Goal: Communication & Community: Answer question/provide support

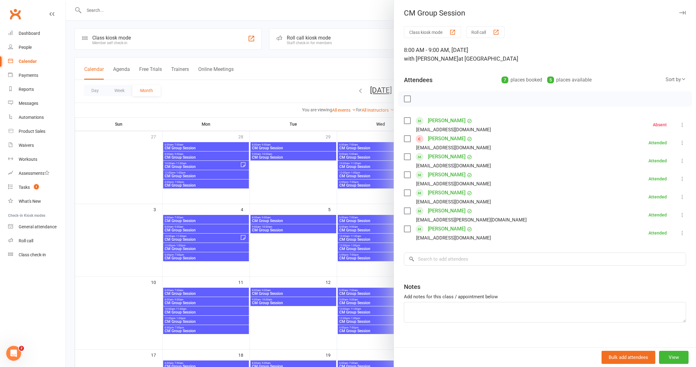
scroll to position [2, 0]
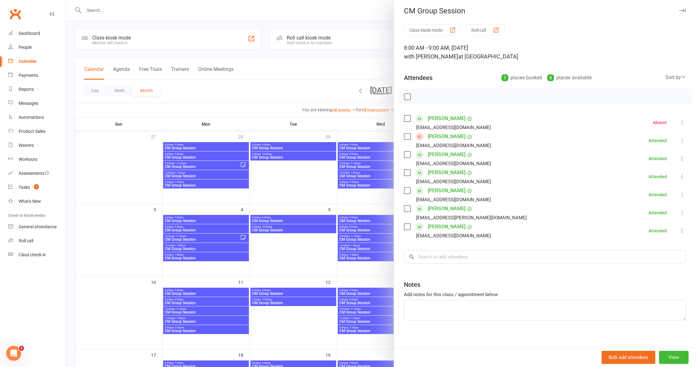
click at [370, 212] on div at bounding box center [381, 183] width 630 height 367
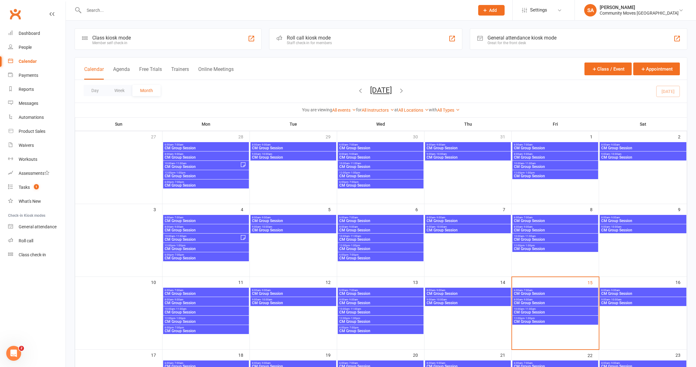
click at [536, 310] on span "CM Group Session" at bounding box center [555, 312] width 83 height 4
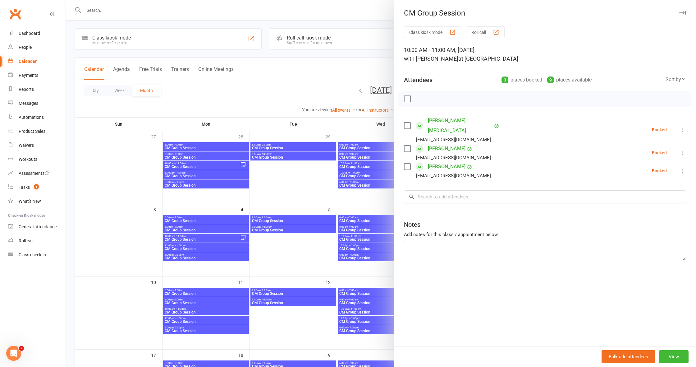
click at [680, 126] on icon at bounding box center [682, 129] width 6 height 6
click at [635, 150] on link "Remove" at bounding box center [649, 154] width 73 height 12
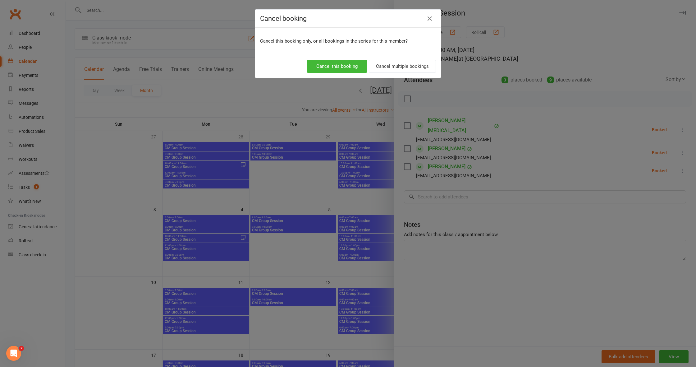
click at [334, 67] on button "Cancel this booking" at bounding box center [337, 66] width 61 height 13
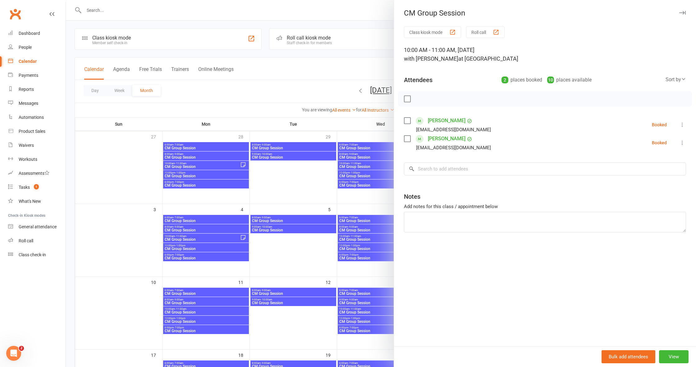
click at [365, 201] on div at bounding box center [381, 183] width 630 height 367
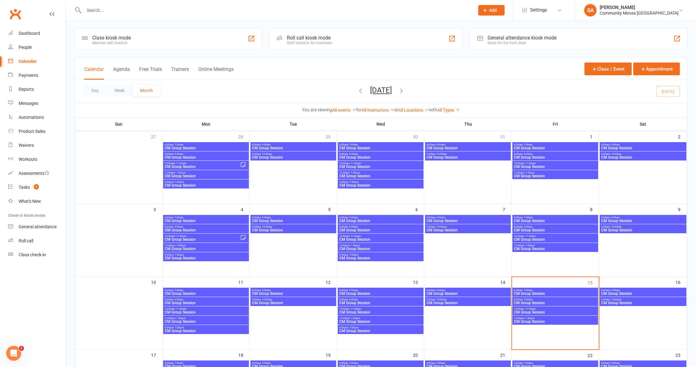
click at [552, 310] on span "CM Group Session" at bounding box center [555, 312] width 83 height 4
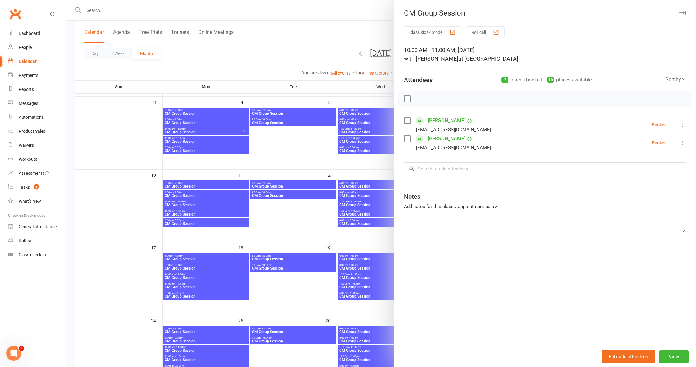
scroll to position [108, 0]
click at [320, 145] on div at bounding box center [381, 183] width 630 height 367
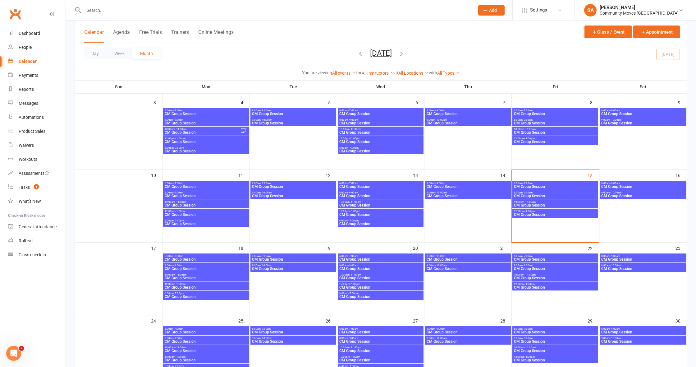
scroll to position [109, 0]
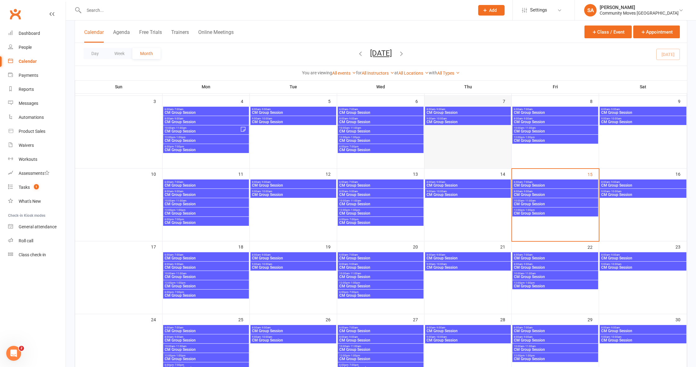
click at [481, 155] on td "7" at bounding box center [468, 132] width 87 height 73
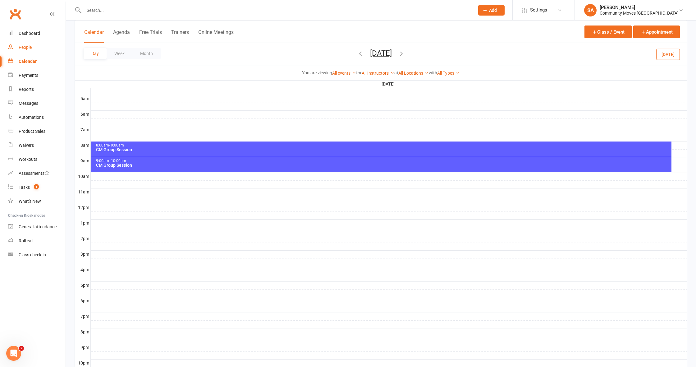
click at [25, 47] on div "People" at bounding box center [25, 47] width 13 height 5
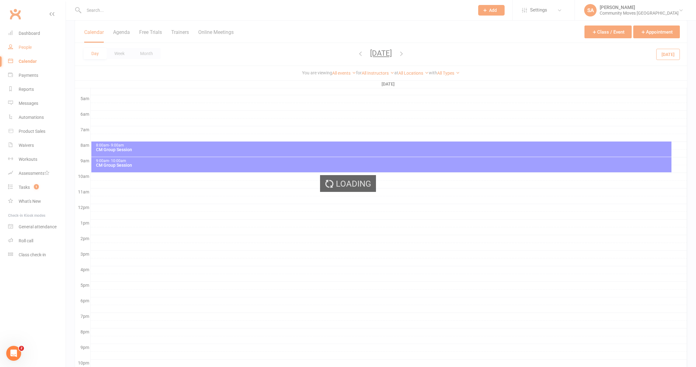
select select "50"
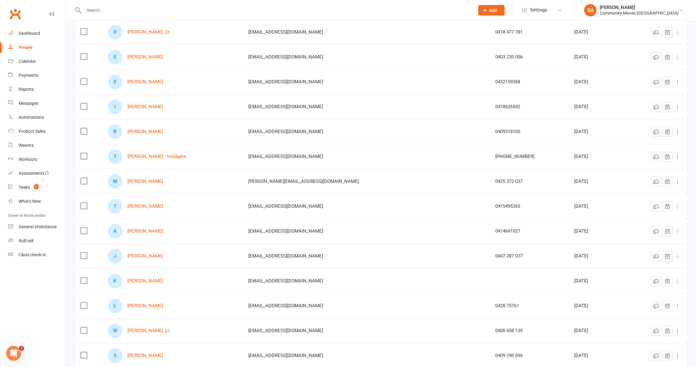
scroll to position [190, 0]
click at [154, 255] on link "[PERSON_NAME]" at bounding box center [145, 254] width 36 height 5
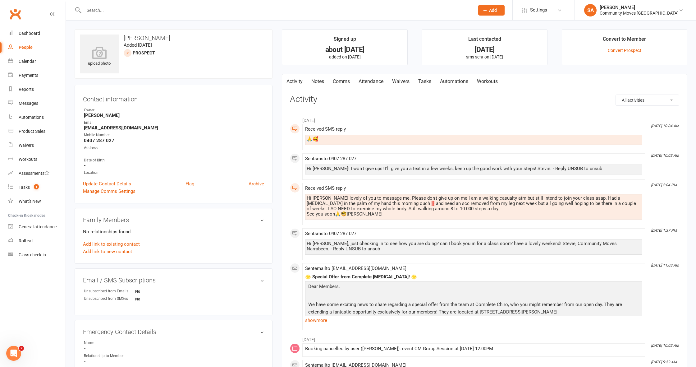
click at [341, 80] on link "Comms" at bounding box center [342, 81] width 26 height 14
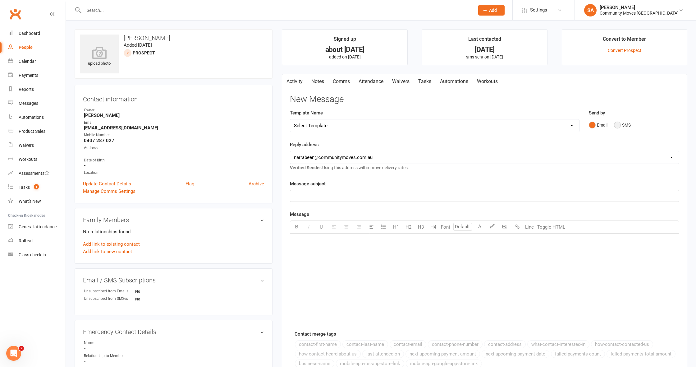
click at [617, 126] on button "SMS" at bounding box center [622, 125] width 17 height 12
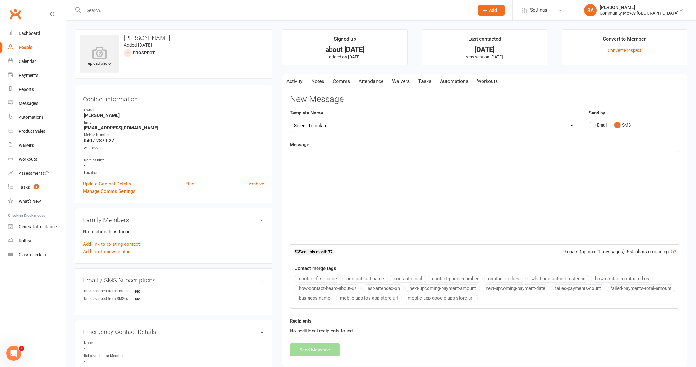
click at [315, 161] on div "﻿" at bounding box center [484, 197] width 389 height 93
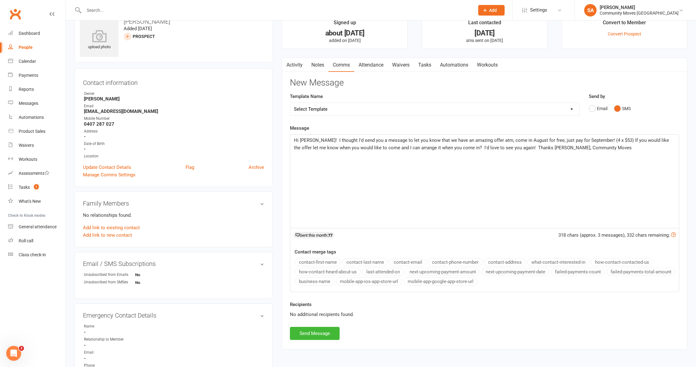
scroll to position [18, 0]
drag, startPoint x: 453, startPoint y: 145, endPoint x: 463, endPoint y: 145, distance: 9.7
click at [453, 145] on span "Hi [PERSON_NAME]! I thought I'd send you a message to let you know that we have…" at bounding box center [482, 142] width 376 height 13
click at [484, 145] on span "Hi [PERSON_NAME]! I thought I'd send you a message to let you know that we have…" at bounding box center [482, 142] width 376 height 13
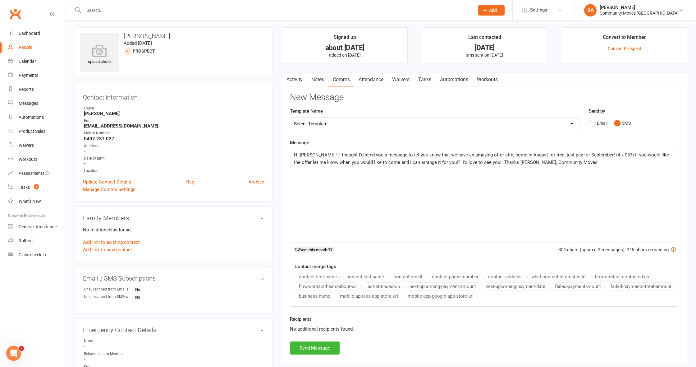
scroll to position [1, 0]
click at [312, 349] on button "Send Message" at bounding box center [315, 348] width 50 height 13
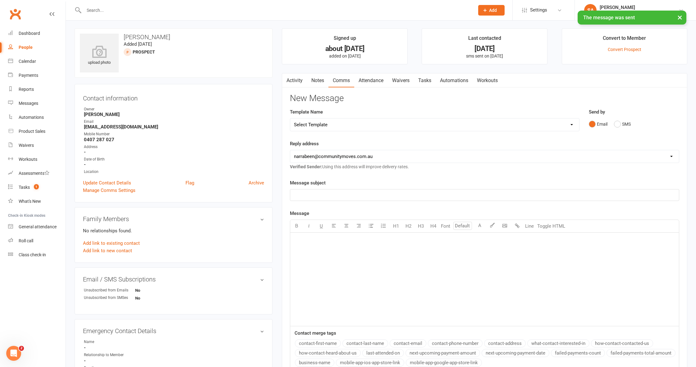
click at [30, 44] on link "People" at bounding box center [36, 47] width 57 height 14
select select "50"
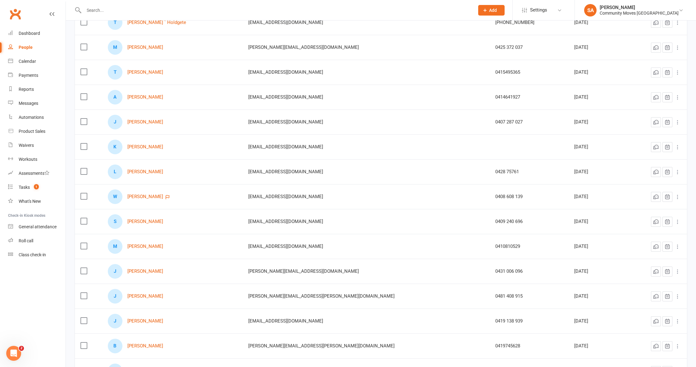
scroll to position [323, 0]
click at [155, 145] on link "[PERSON_NAME]" at bounding box center [145, 146] width 36 height 5
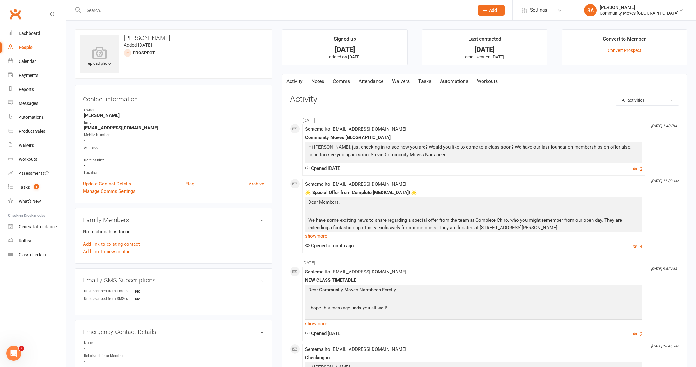
click at [346, 79] on link "Comms" at bounding box center [342, 81] width 26 height 14
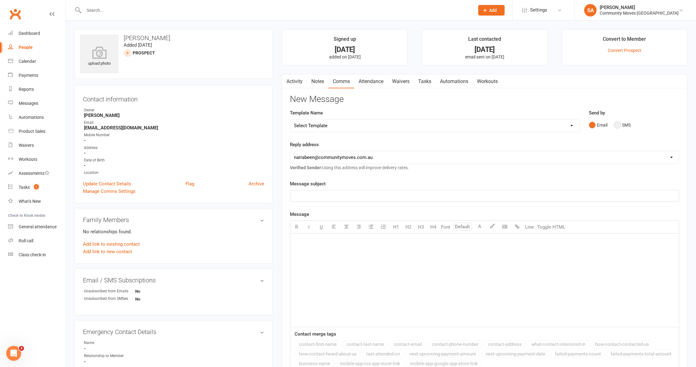
click at [618, 127] on button "SMS" at bounding box center [622, 125] width 17 height 12
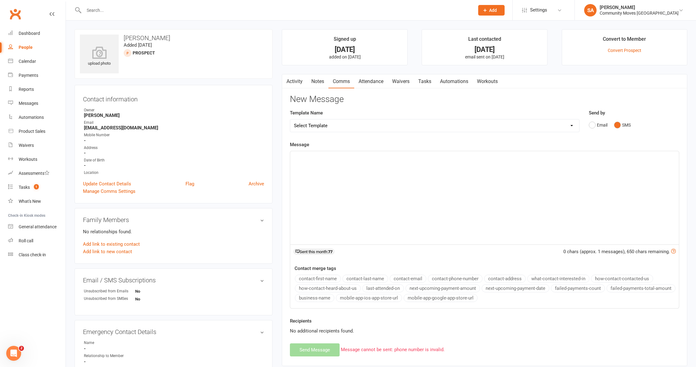
click at [334, 162] on div "﻿" at bounding box center [484, 197] width 389 height 93
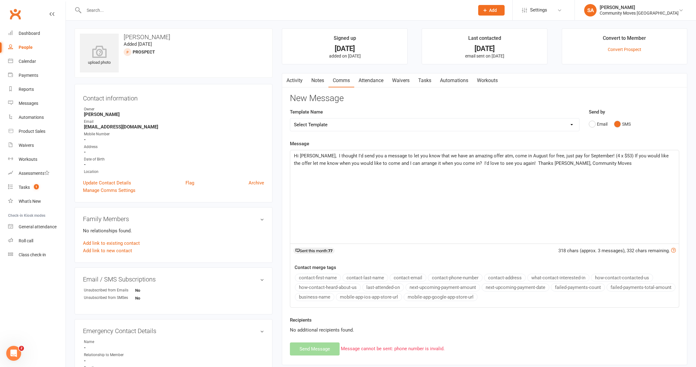
click at [380, 218] on div "Hi [PERSON_NAME], I thought I'd send you a message to let you know that we have…" at bounding box center [484, 196] width 389 height 93
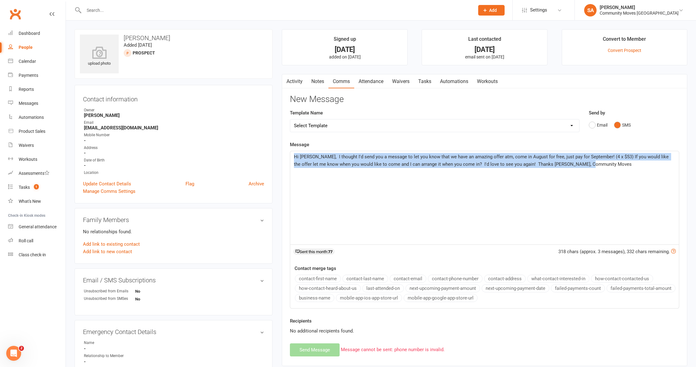
drag, startPoint x: 581, startPoint y: 164, endPoint x: 294, endPoint y: 154, distance: 286.8
click at [294, 154] on p "Hi [PERSON_NAME], I thought I'd send you a message to let you know that we have…" at bounding box center [484, 160] width 381 height 15
copy span "Hi [PERSON_NAME], I thought I'd send you a message to let you know that we have…"
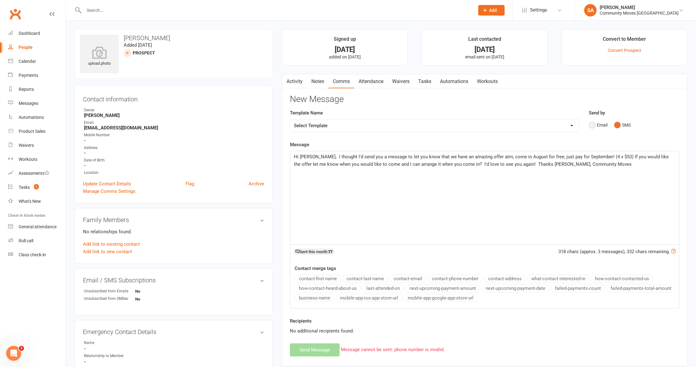
click at [594, 124] on button "Email" at bounding box center [598, 125] width 19 height 12
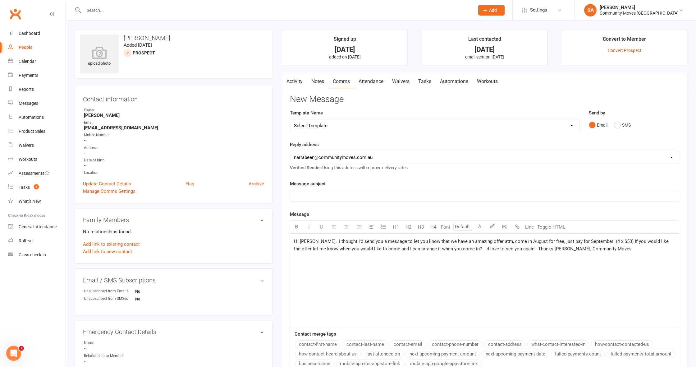
click at [346, 193] on p "﻿" at bounding box center [484, 195] width 381 height 7
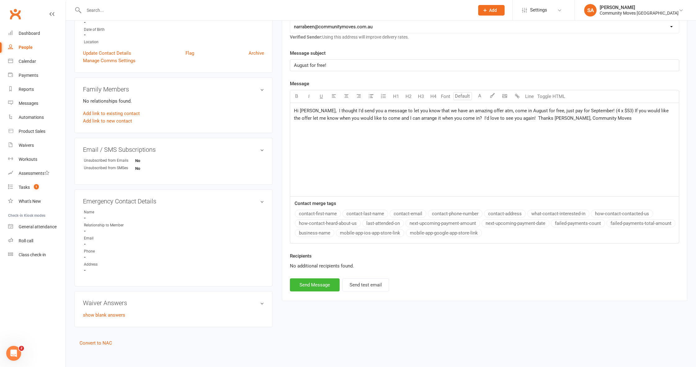
scroll to position [131, 0]
click at [510, 116] on span "Hi [PERSON_NAME], I thought I'd send you a message to let you know that we have…" at bounding box center [482, 113] width 376 height 13
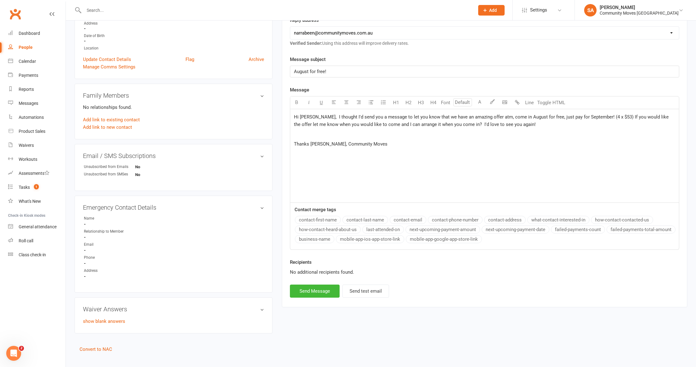
scroll to position [124, 0]
click at [315, 116] on span "Hi [PERSON_NAME], I thought I'd send you a message to let you know that we have…" at bounding box center [482, 121] width 376 height 13
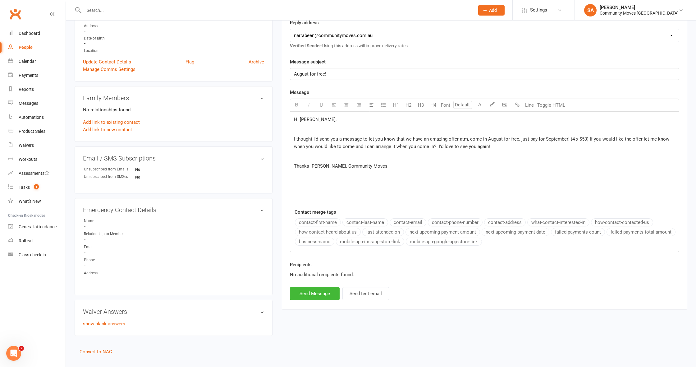
scroll to position [122, 0]
click at [320, 290] on button "Send Message" at bounding box center [315, 293] width 50 height 13
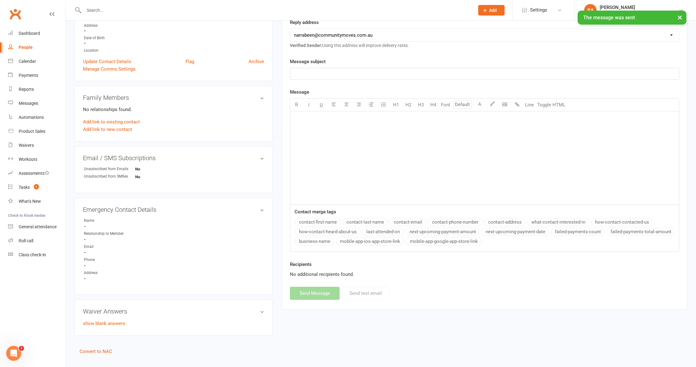
click at [25, 45] on div "People" at bounding box center [26, 47] width 14 height 5
select select "50"
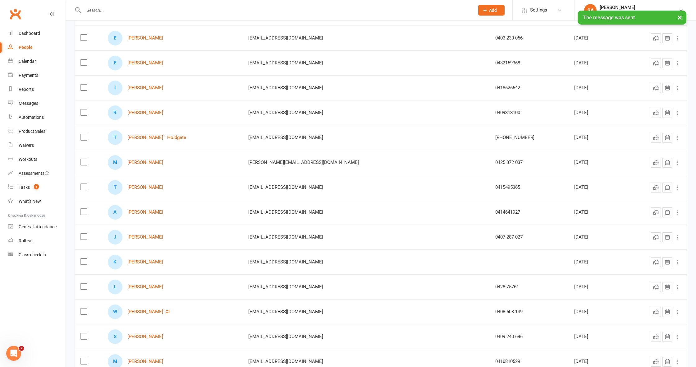
scroll to position [208, 0]
click at [147, 160] on link "[PERSON_NAME]" at bounding box center [145, 161] width 36 height 5
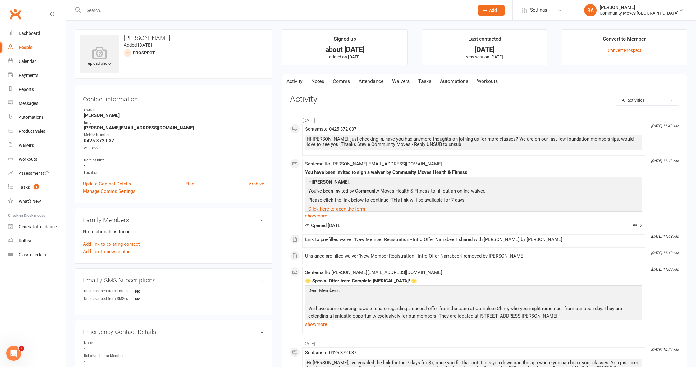
click at [342, 80] on link "Comms" at bounding box center [342, 81] width 26 height 14
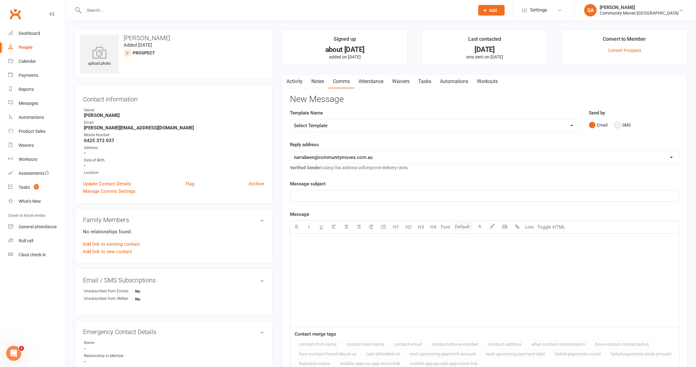
click at [616, 126] on button "SMS" at bounding box center [622, 125] width 17 height 12
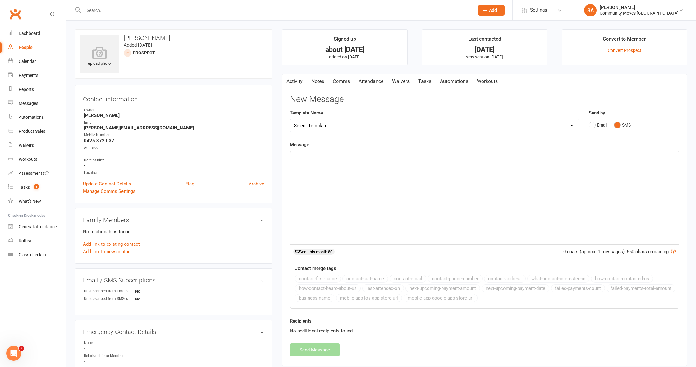
click at [316, 166] on div "﻿" at bounding box center [484, 197] width 389 height 93
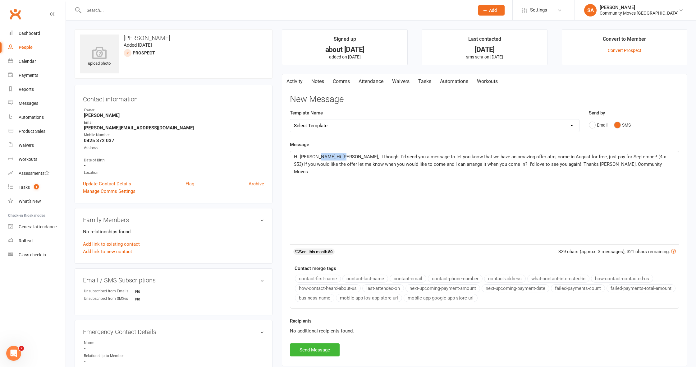
drag, startPoint x: 334, startPoint y: 158, endPoint x: 314, endPoint y: 158, distance: 20.2
click at [314, 158] on span "Hi [PERSON_NAME],Hi [PERSON_NAME], I thought I'd send you a message to let you …" at bounding box center [480, 164] width 373 height 21
click at [507, 162] on span "Hi [PERSON_NAME], I thought I'd send you a message to let you know that we have…" at bounding box center [482, 160] width 376 height 13
click at [318, 347] on button "Send Message" at bounding box center [315, 349] width 50 height 13
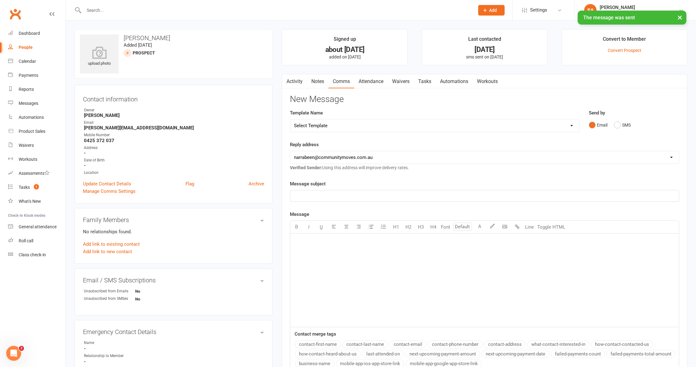
scroll to position [16, 0]
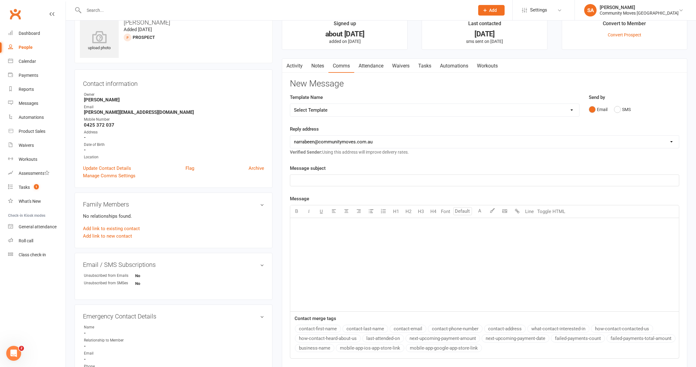
click at [32, 47] on div "People" at bounding box center [26, 47] width 14 height 5
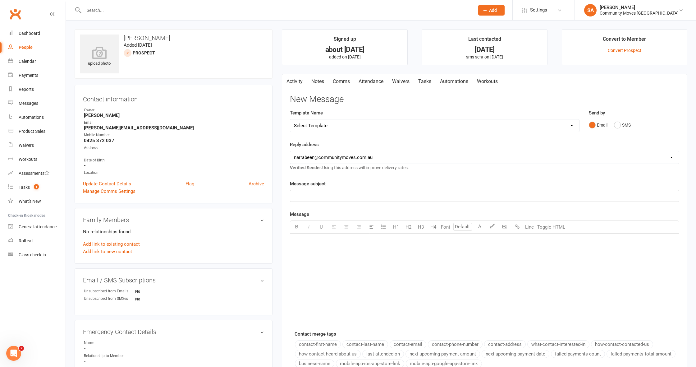
select select "50"
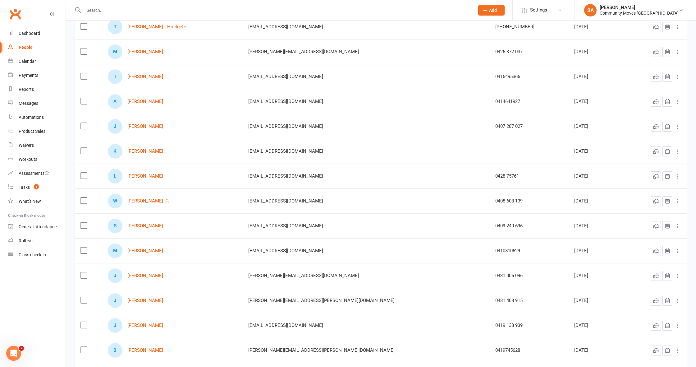
scroll to position [321, 0]
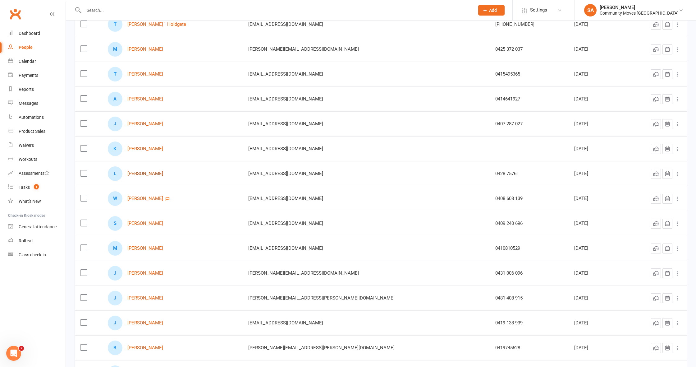
click at [145, 174] on link "[PERSON_NAME]" at bounding box center [145, 173] width 36 height 5
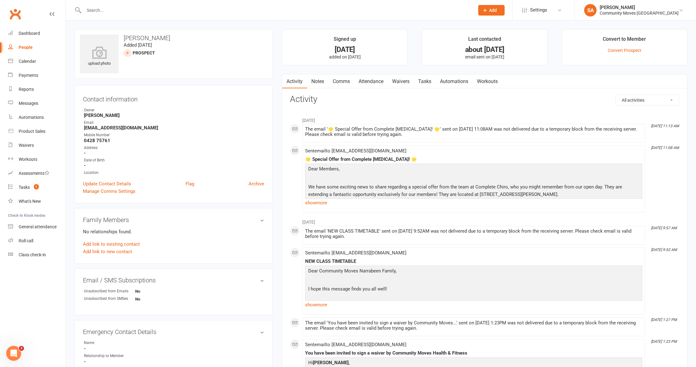
scroll to position [0, 1]
click at [345, 81] on link "Comms" at bounding box center [342, 81] width 26 height 14
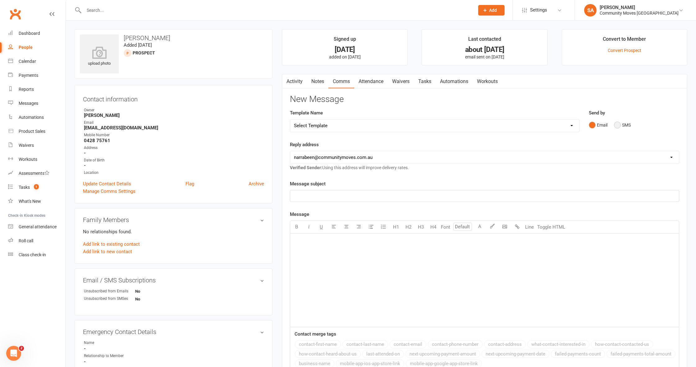
click at [618, 124] on button "SMS" at bounding box center [622, 125] width 17 height 12
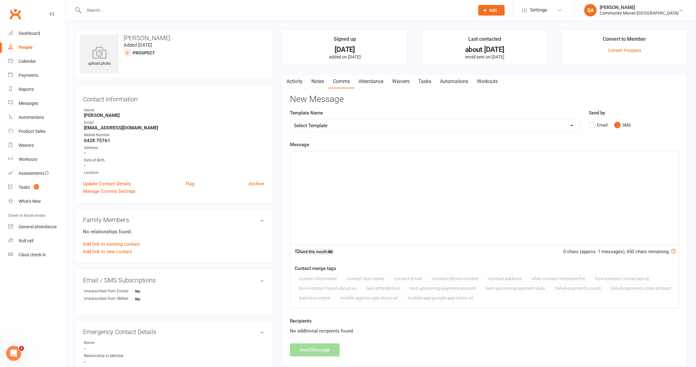
click at [311, 167] on div "﻿" at bounding box center [484, 197] width 389 height 93
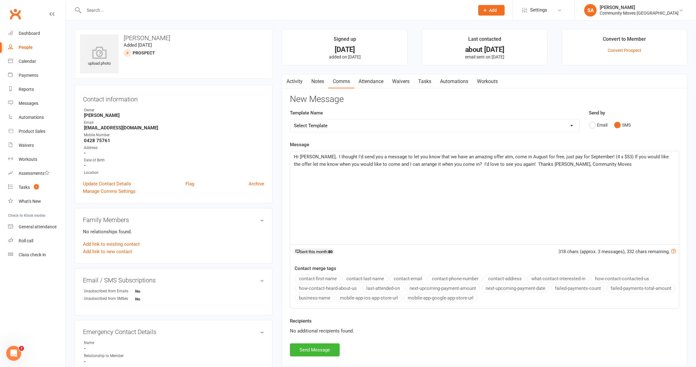
click at [312, 156] on span "Hi [PERSON_NAME], I thought I'd send you a message to let you know that we have…" at bounding box center [482, 160] width 376 height 13
drag, startPoint x: 499, startPoint y: 163, endPoint x: 511, endPoint y: 162, distance: 12.2
click at [499, 163] on span "Hi [PERSON_NAME], I thought I'd send you a message to let you know that we have…" at bounding box center [482, 160] width 376 height 13
click at [311, 348] on button "Send Message" at bounding box center [315, 349] width 50 height 13
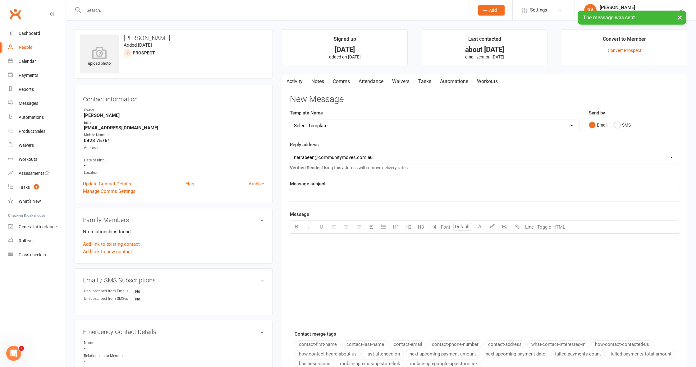
scroll to position [0, 1]
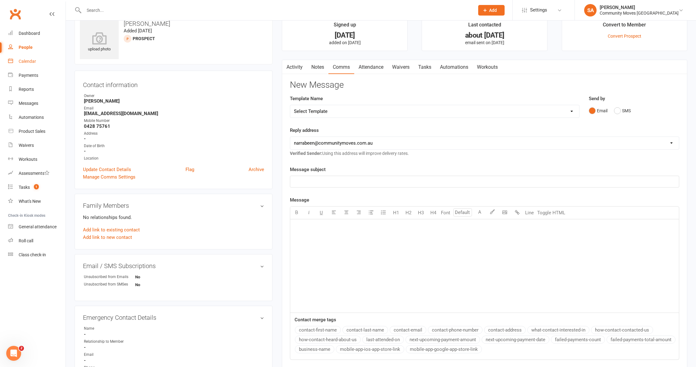
scroll to position [15, 0]
click at [30, 48] on div "People" at bounding box center [26, 47] width 14 height 5
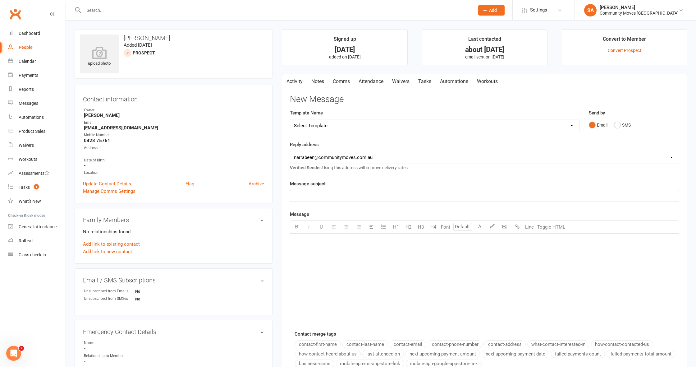
select select "50"
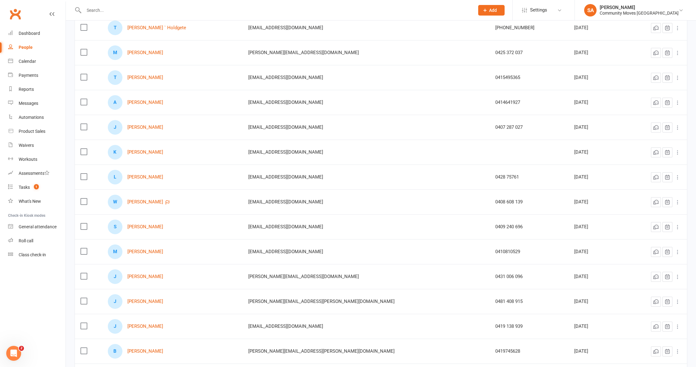
scroll to position [318, 0]
click at [160, 200] on link "[PERSON_NAME]" at bounding box center [145, 201] width 36 height 5
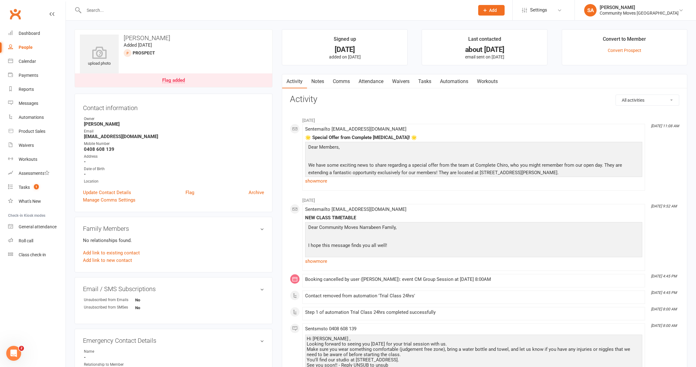
click at [340, 79] on link "Comms" at bounding box center [342, 81] width 26 height 14
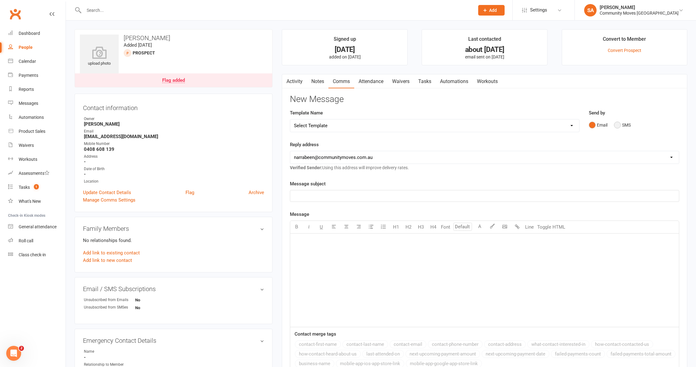
click at [619, 125] on button "SMS" at bounding box center [622, 125] width 17 height 12
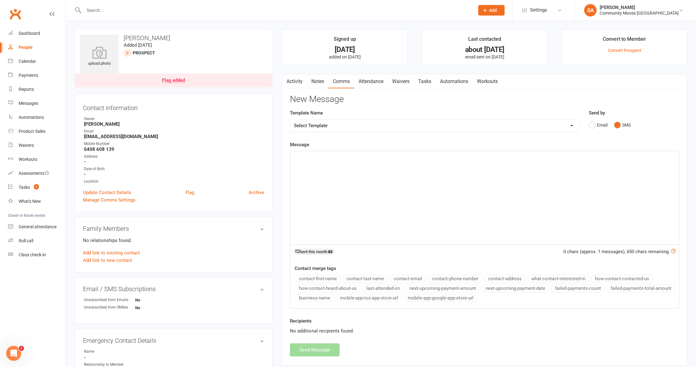
click at [319, 161] on div "﻿" at bounding box center [484, 197] width 389 height 93
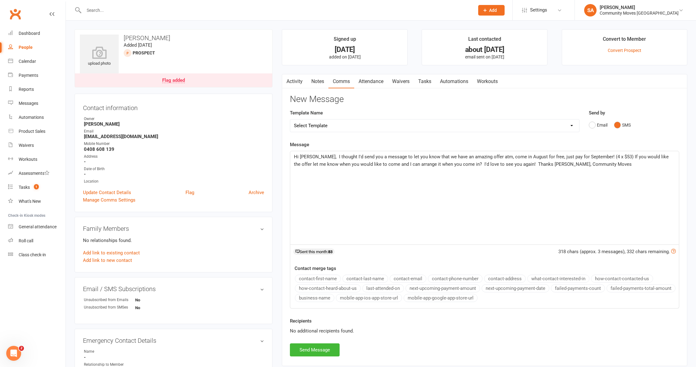
drag, startPoint x: 312, startPoint y: 158, endPoint x: 342, endPoint y: 154, distance: 30.3
click at [319, 156] on span "Hi [PERSON_NAME], I thought I'd send you a message to let you know that we have…" at bounding box center [482, 160] width 376 height 13
click at [309, 155] on span "Hi [PERSON_NAME], I thought I'd send you a message to let you know that we have…" at bounding box center [482, 160] width 376 height 13
drag, startPoint x: 311, startPoint y: 155, endPoint x: 352, endPoint y: 146, distance: 41.9
click at [311, 155] on span "Hi [PERSON_NAME], I thought I'd send you a message to let you know that we have…" at bounding box center [482, 160] width 376 height 13
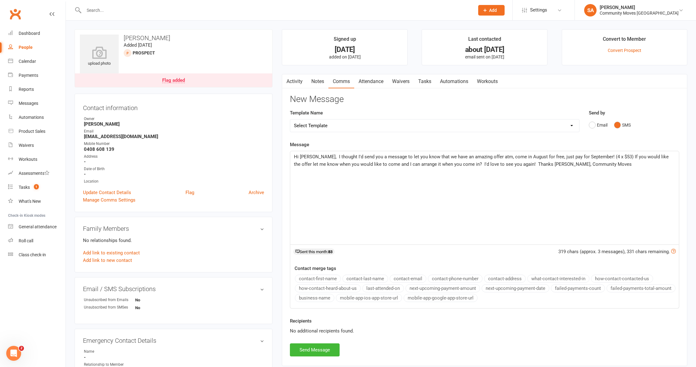
click at [308, 155] on span "Hi [PERSON_NAME], I thought I'd send you a message to let you know that we have…" at bounding box center [482, 160] width 376 height 13
click at [312, 155] on span "Hi Wawrick, I thought I'd send you a message to let you know that we have an am…" at bounding box center [482, 160] width 377 height 13
click at [319, 346] on button "Send Message" at bounding box center [315, 349] width 50 height 13
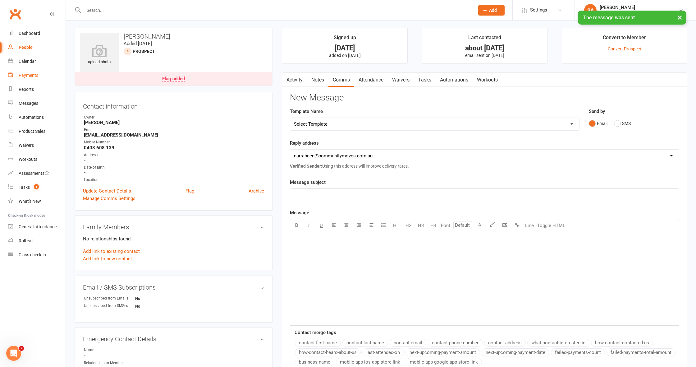
scroll to position [2, 0]
click at [30, 47] on div "People" at bounding box center [26, 47] width 14 height 5
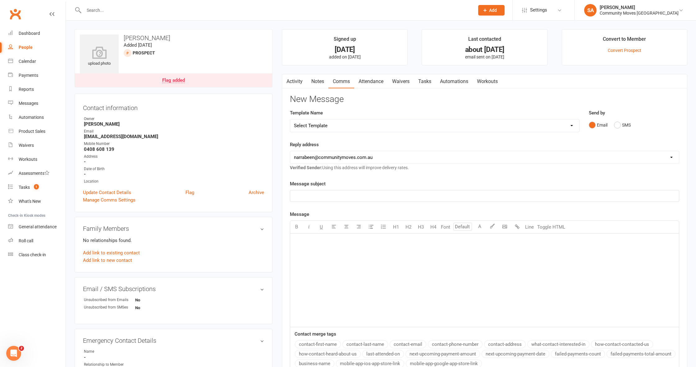
select select "50"
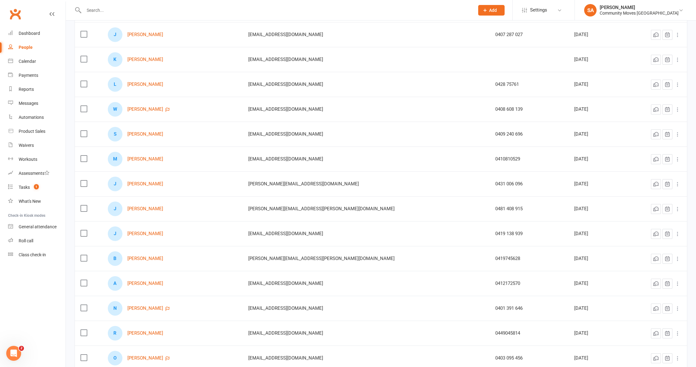
scroll to position [410, 0]
click at [149, 133] on link "[PERSON_NAME]" at bounding box center [145, 133] width 36 height 5
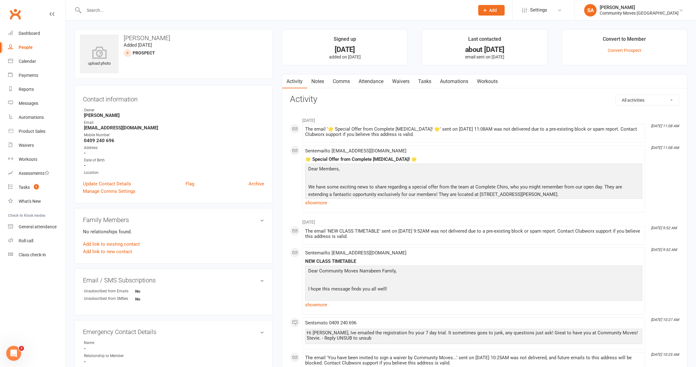
click at [347, 82] on link "Comms" at bounding box center [342, 81] width 26 height 14
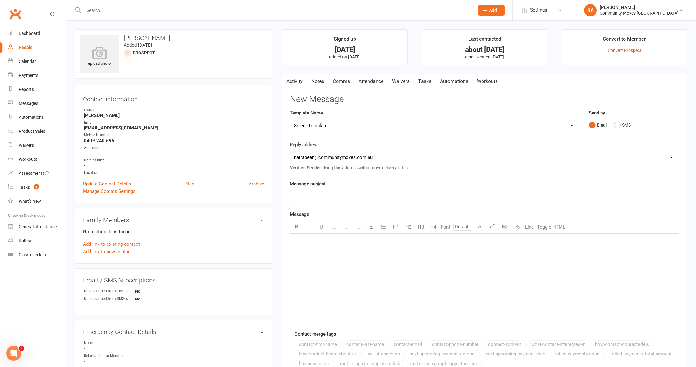
drag, startPoint x: 617, startPoint y: 122, endPoint x: 585, endPoint y: 133, distance: 34.3
click at [617, 122] on button "SMS" at bounding box center [622, 125] width 17 height 12
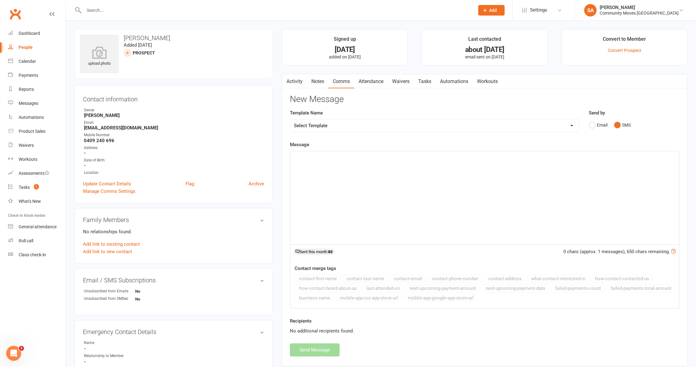
click at [313, 159] on p "﻿" at bounding box center [484, 156] width 381 height 7
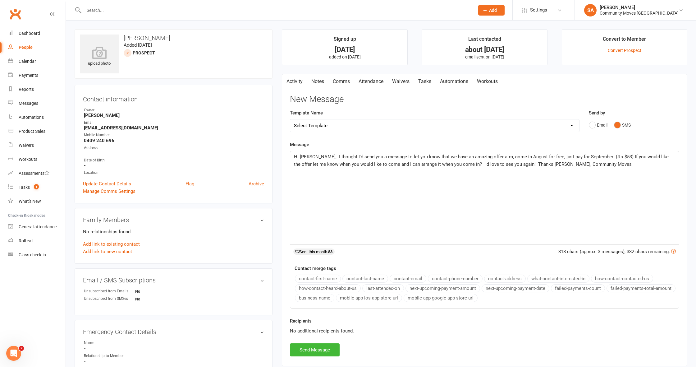
drag, startPoint x: 311, startPoint y: 156, endPoint x: 343, endPoint y: 155, distance: 31.1
click at [312, 156] on span "Hi [PERSON_NAME], I thought I'd send you a message to let you know that we have…" at bounding box center [482, 160] width 376 height 13
drag, startPoint x: 499, startPoint y: 164, endPoint x: 517, endPoint y: 158, distance: 19.6
click at [500, 164] on span "Hi [PERSON_NAME], I thought I'd send you a message to let you know that we have…" at bounding box center [482, 160] width 376 height 13
click at [313, 349] on button "Send Message" at bounding box center [315, 349] width 50 height 13
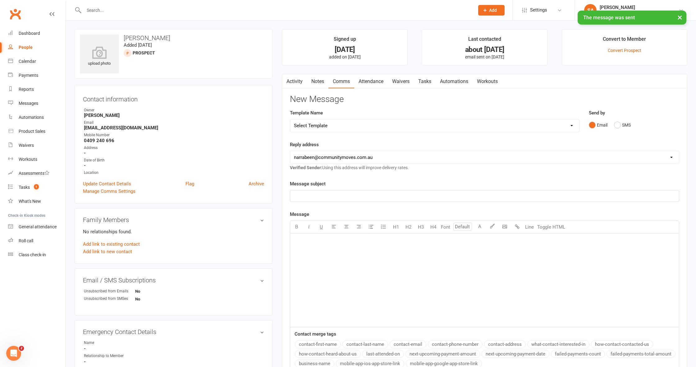
click at [30, 45] on div "People" at bounding box center [26, 47] width 14 height 5
select select "50"
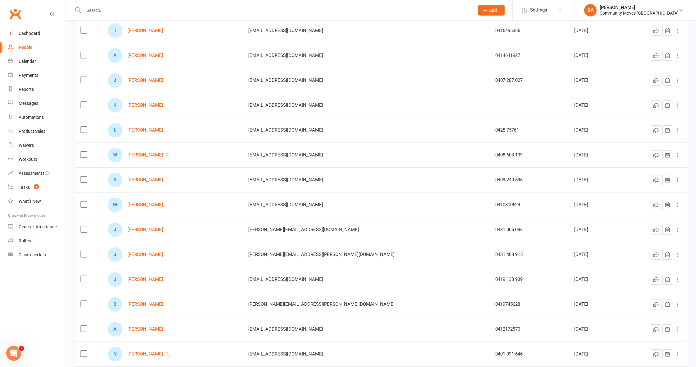
scroll to position [366, 0]
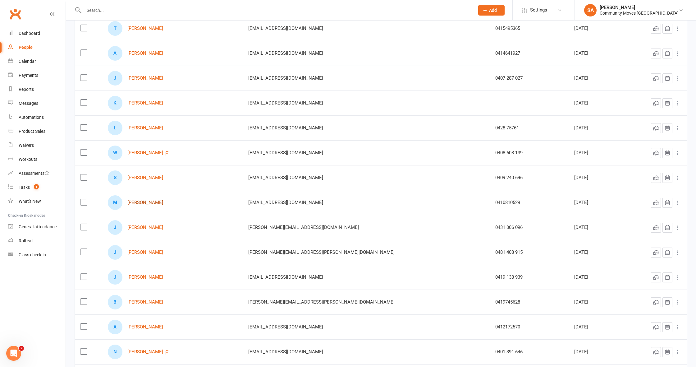
click at [163, 203] on link "[PERSON_NAME]" at bounding box center [145, 202] width 36 height 5
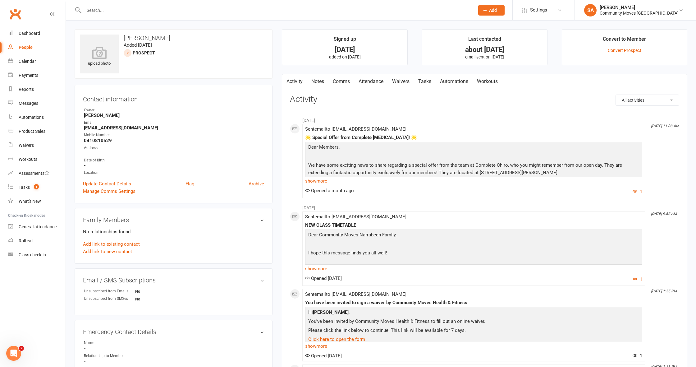
click at [347, 79] on link "Comms" at bounding box center [342, 81] width 26 height 14
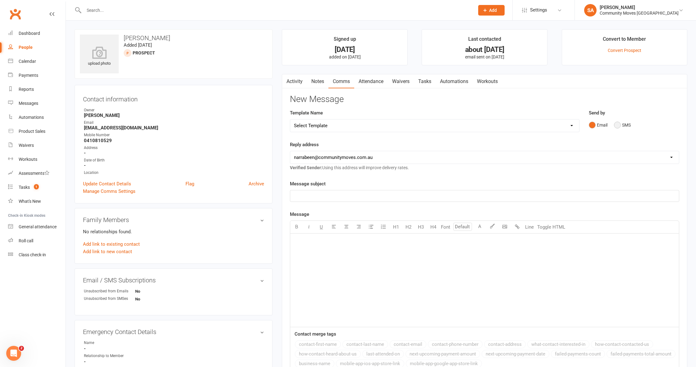
click at [619, 123] on button "SMS" at bounding box center [622, 125] width 17 height 12
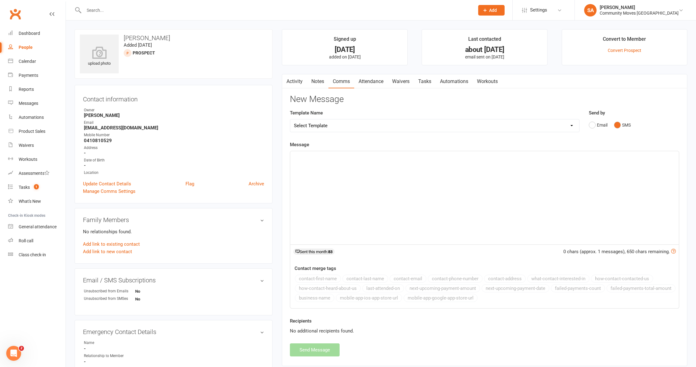
click at [334, 156] on p "﻿" at bounding box center [484, 156] width 381 height 7
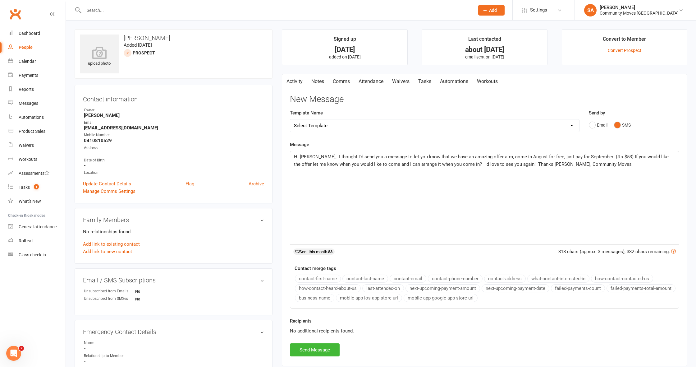
click at [312, 155] on span "Hi [PERSON_NAME], I thought I'd send you a message to let you know that we have…" at bounding box center [482, 160] width 376 height 13
click at [308, 347] on button "Send Message" at bounding box center [315, 349] width 50 height 13
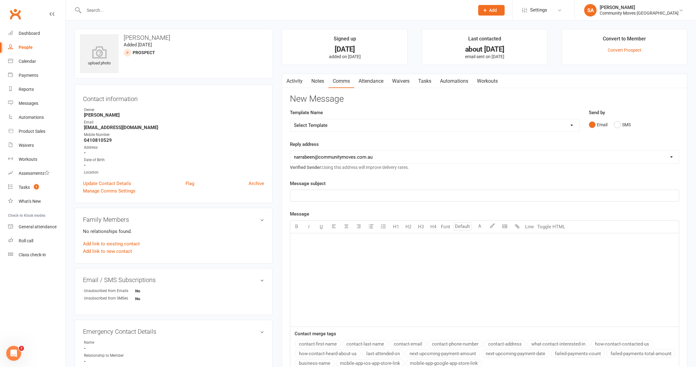
click at [28, 47] on div "People" at bounding box center [26, 47] width 14 height 5
select select "50"
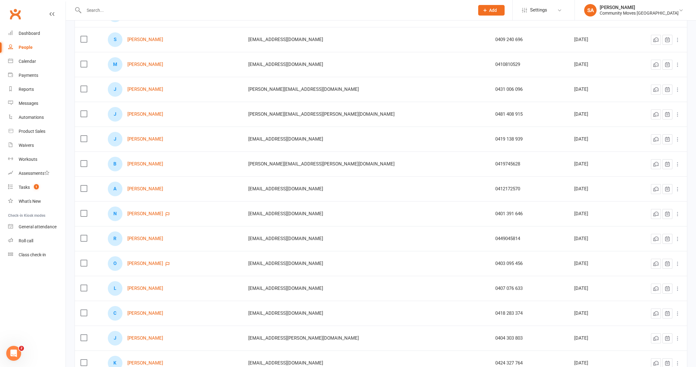
scroll to position [501, 0]
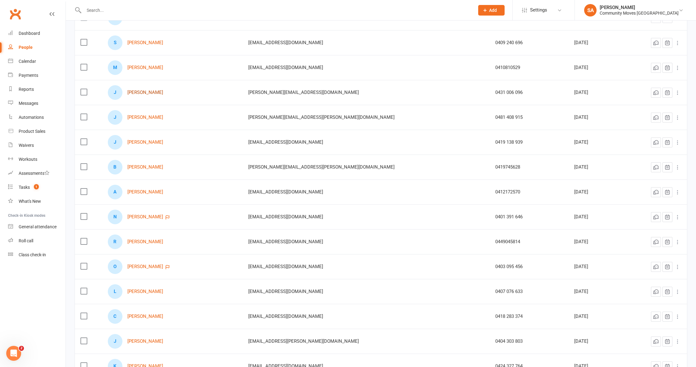
click at [153, 92] on link "[PERSON_NAME]" at bounding box center [145, 92] width 36 height 5
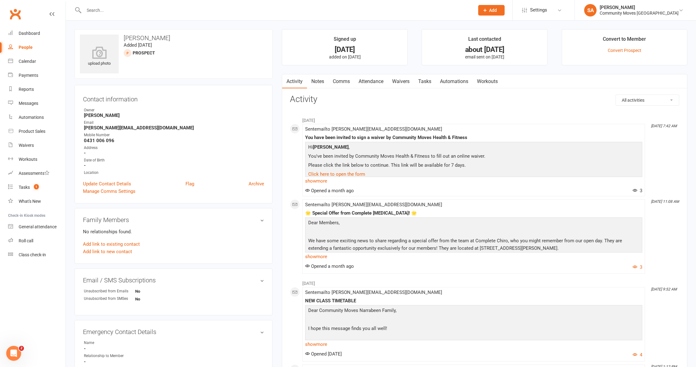
click at [342, 79] on link "Comms" at bounding box center [342, 81] width 26 height 14
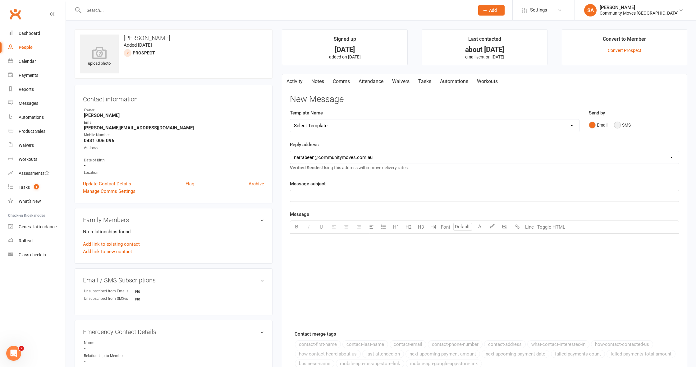
click at [617, 123] on button "SMS" at bounding box center [622, 125] width 17 height 12
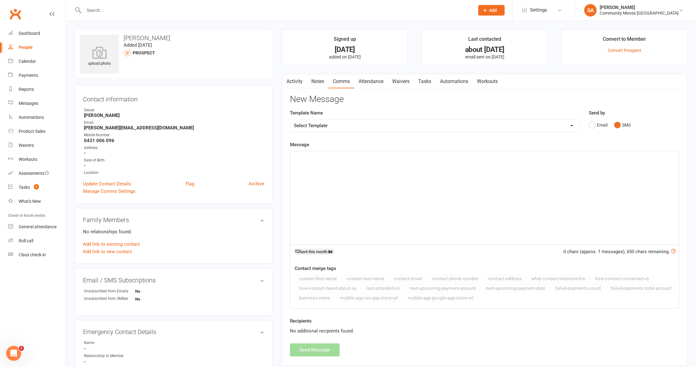
click at [369, 171] on div "﻿" at bounding box center [484, 197] width 389 height 93
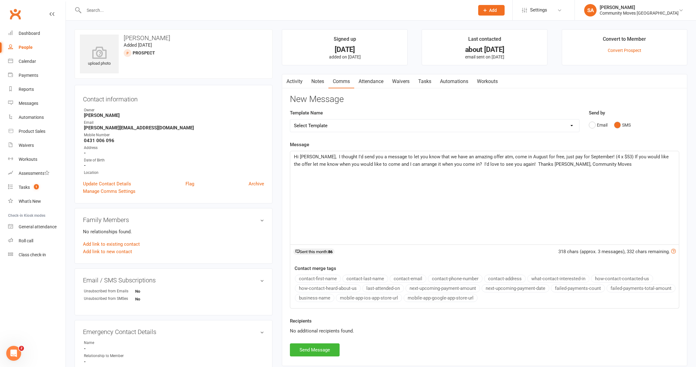
click at [311, 156] on span "Hi [PERSON_NAME], I thought I'd send you a message to let you know that we have…" at bounding box center [482, 160] width 376 height 13
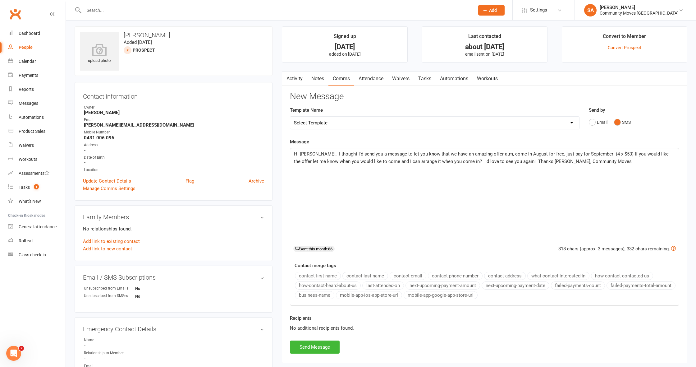
scroll to position [2, 0]
click at [314, 346] on button "Send Message" at bounding box center [315, 347] width 50 height 13
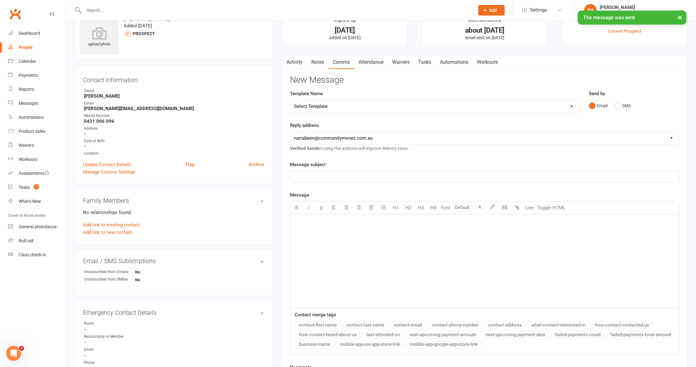
scroll to position [19, 0]
click at [25, 47] on div "People" at bounding box center [26, 47] width 14 height 5
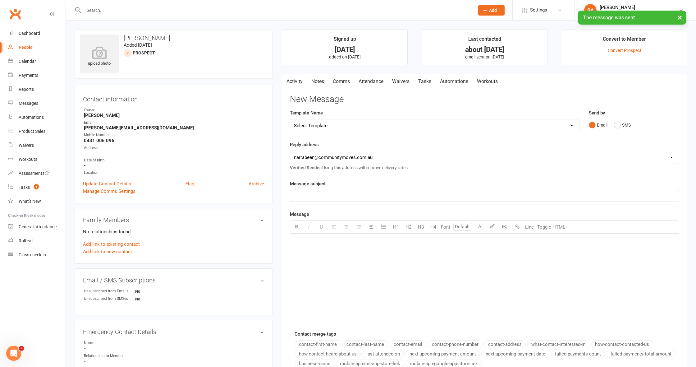
select select "50"
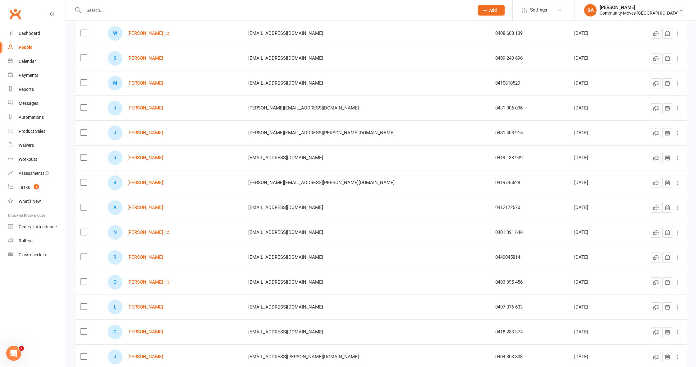
scroll to position [485, 0]
click at [149, 134] on link "[PERSON_NAME]" at bounding box center [145, 133] width 36 height 5
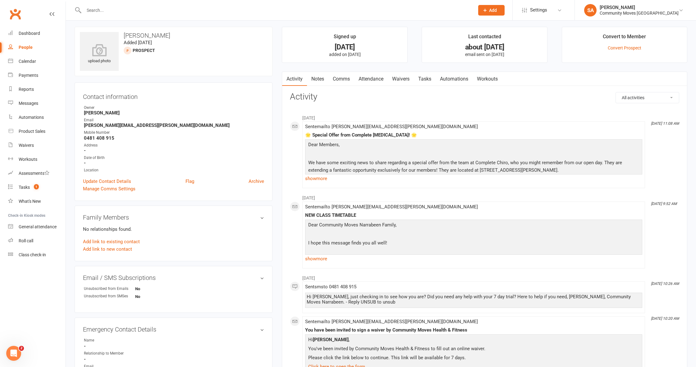
scroll to position [9, 0]
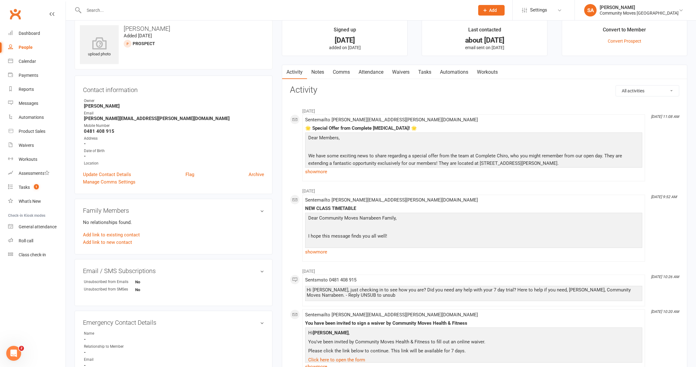
click at [432, 32] on li "Last contacted about [DATE] email sent on [DATE]" at bounding box center [485, 38] width 126 height 36
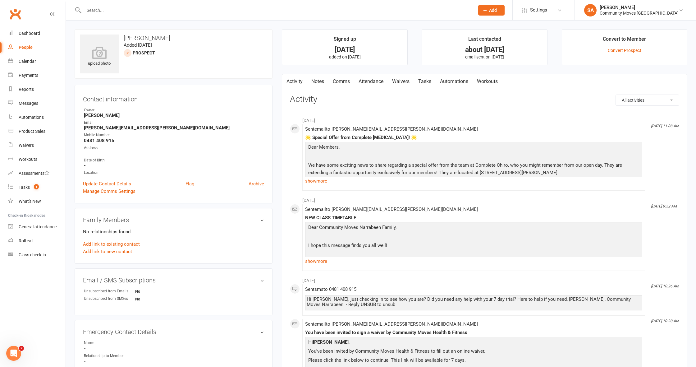
scroll to position [0, 0]
click at [347, 80] on link "Comms" at bounding box center [342, 81] width 26 height 14
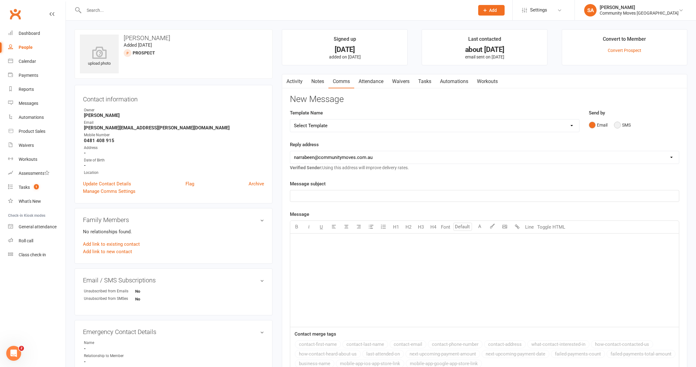
click at [617, 124] on button "SMS" at bounding box center [622, 125] width 17 height 12
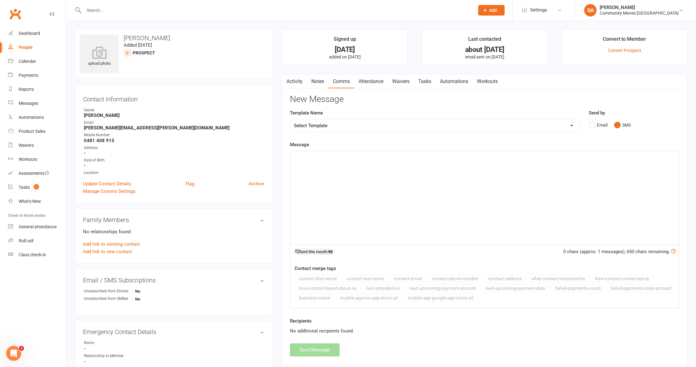
click at [300, 164] on div "﻿" at bounding box center [484, 197] width 389 height 93
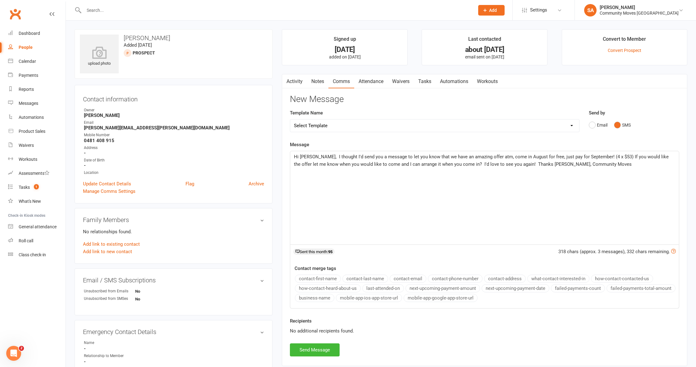
click at [311, 156] on span "Hi [PERSON_NAME], I thought I'd send you a message to let you know that we have…" at bounding box center [482, 160] width 376 height 13
click at [499, 163] on span "Hi [PERSON_NAME], I thought I'd send you a message to let you know that we have…" at bounding box center [482, 160] width 376 height 13
click at [303, 347] on button "Send Message" at bounding box center [315, 349] width 50 height 13
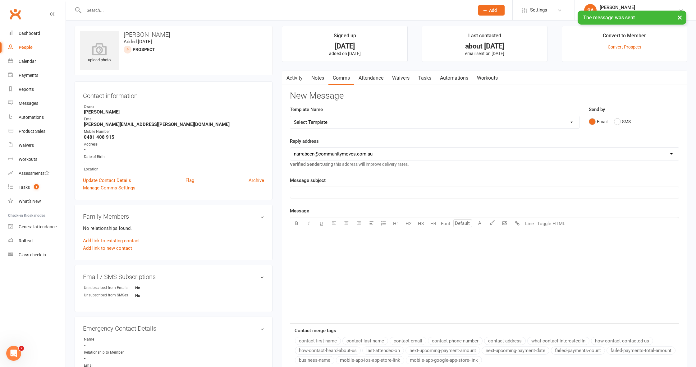
click at [25, 48] on div "People" at bounding box center [26, 47] width 14 height 5
select select "50"
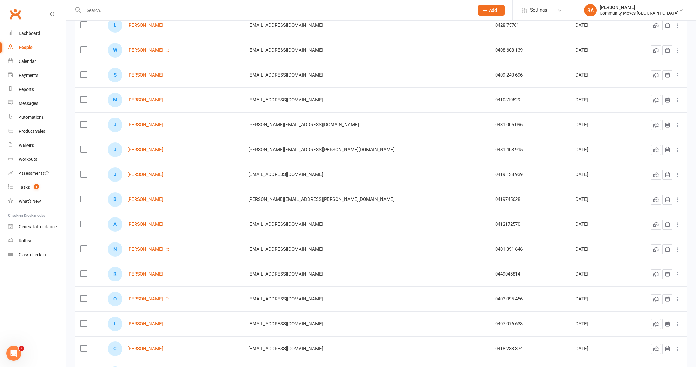
scroll to position [485, 0]
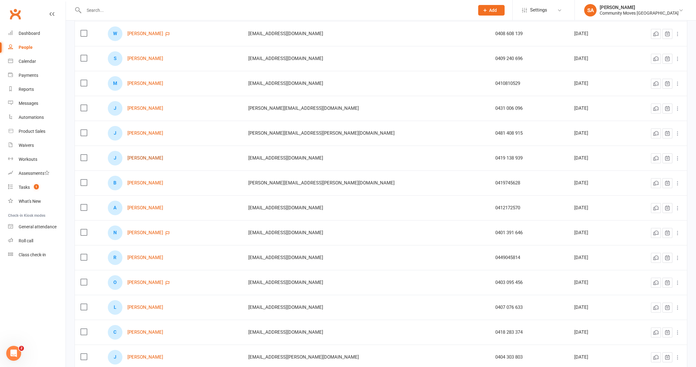
click at [152, 157] on link "[PERSON_NAME]" at bounding box center [145, 157] width 36 height 5
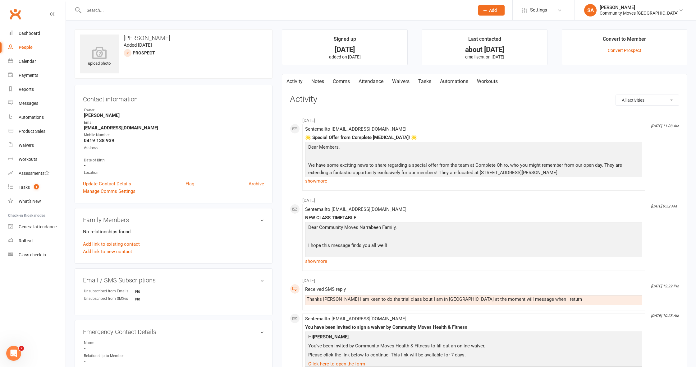
click at [343, 80] on link "Comms" at bounding box center [342, 81] width 26 height 14
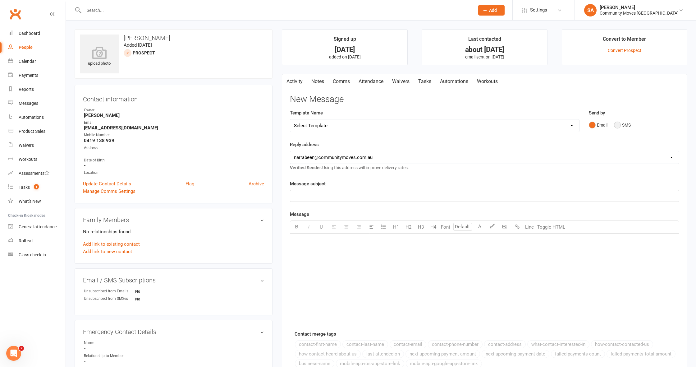
click at [623, 125] on button "SMS" at bounding box center [622, 125] width 17 height 12
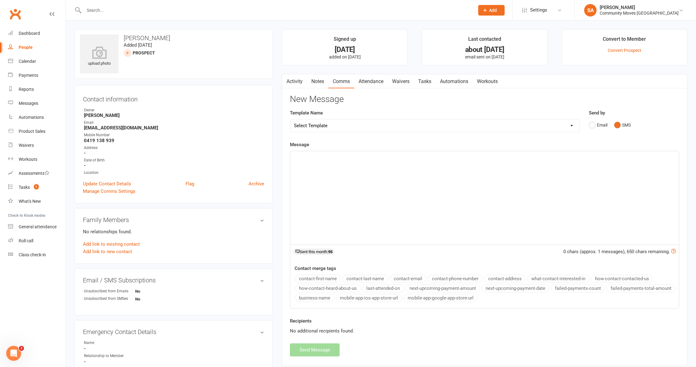
click at [349, 169] on div "﻿" at bounding box center [484, 197] width 389 height 93
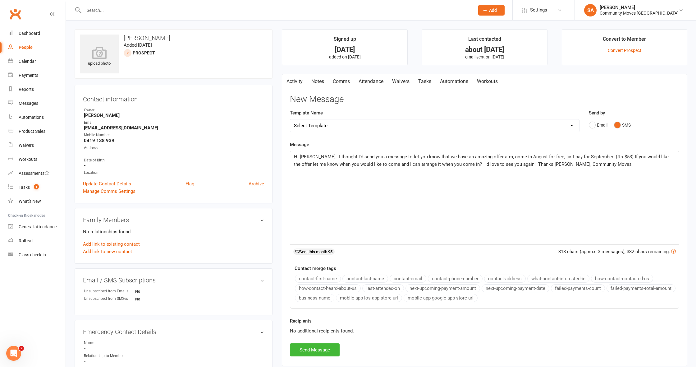
click at [311, 156] on span "Hi [PERSON_NAME], I thought I'd send you a message to let you know that we have…" at bounding box center [482, 160] width 376 height 13
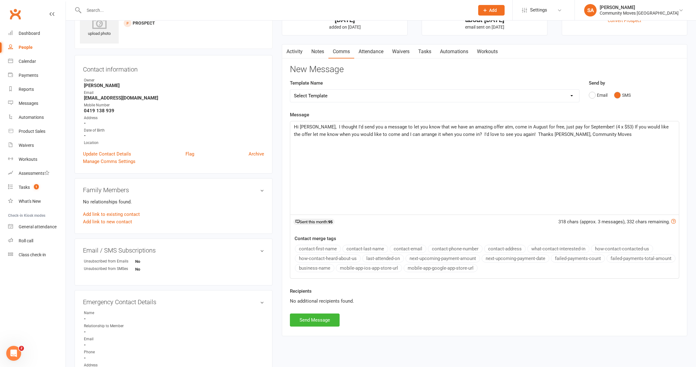
scroll to position [30, 0]
click at [499, 134] on span "Hi [PERSON_NAME], I thought I'd send you a message to let you know that we have…" at bounding box center [482, 130] width 376 height 13
drag, startPoint x: 323, startPoint y: 318, endPoint x: 330, endPoint y: 315, distance: 7.4
click at [323, 317] on button "Send Message" at bounding box center [315, 319] width 50 height 13
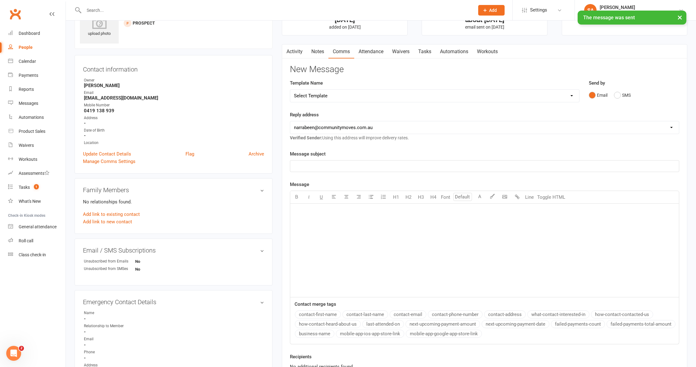
click at [24, 49] on div "People" at bounding box center [26, 47] width 14 height 5
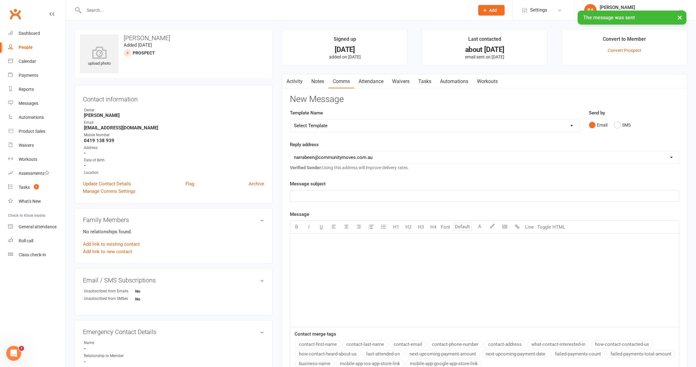
select select "50"
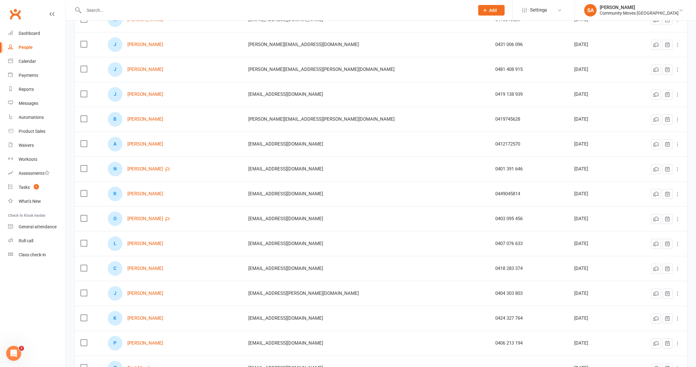
scroll to position [549, 0]
click at [151, 120] on link "[PERSON_NAME]" at bounding box center [145, 119] width 36 height 5
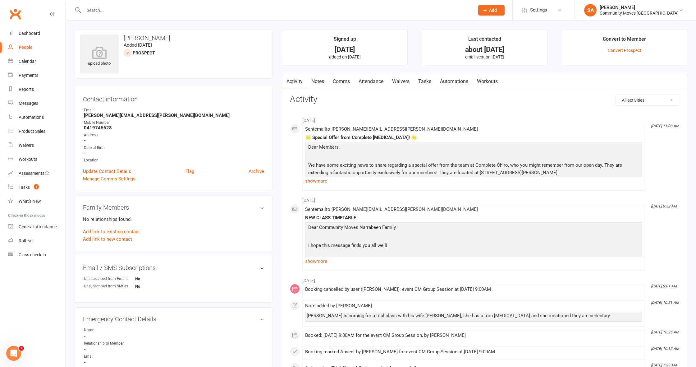
scroll to position [2, 0]
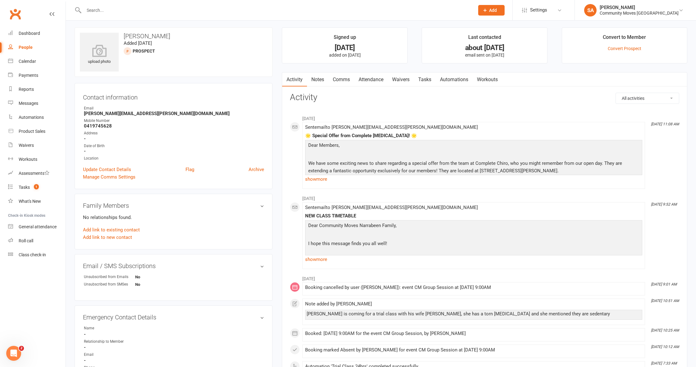
click at [345, 80] on link "Comms" at bounding box center [342, 79] width 26 height 14
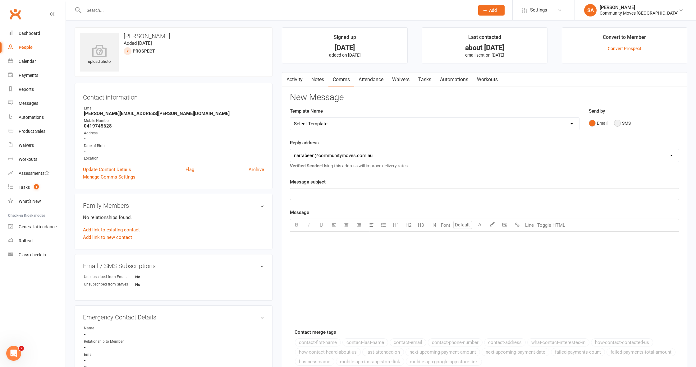
click at [618, 120] on button "SMS" at bounding box center [622, 123] width 17 height 12
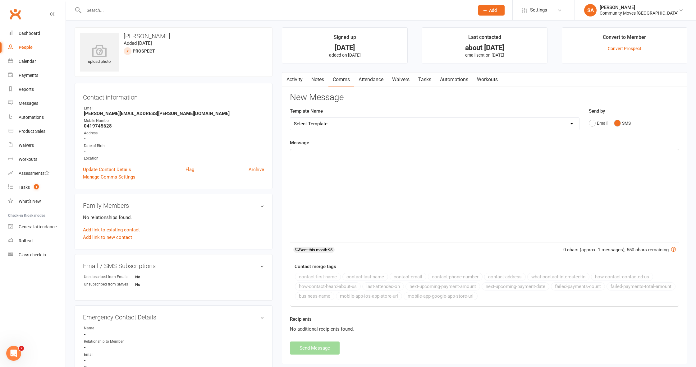
click at [310, 158] on p "﻿" at bounding box center [484, 154] width 381 height 7
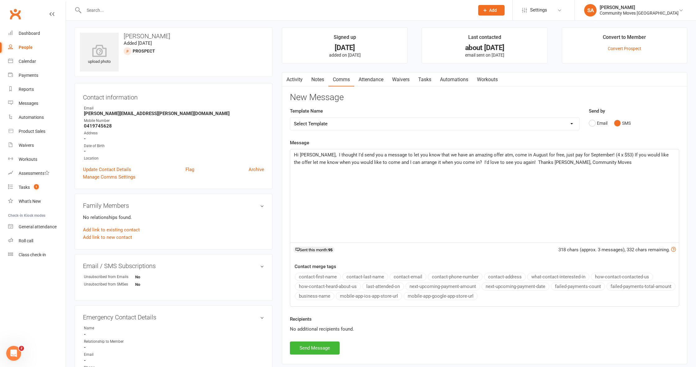
click at [311, 155] on span "Hi [PERSON_NAME], I thought I'd send you a message to let you know that we have…" at bounding box center [482, 158] width 376 height 13
click at [499, 161] on span "Hi [PERSON_NAME], I thought I'd send you a message to let you know that we have…" at bounding box center [482, 158] width 376 height 13
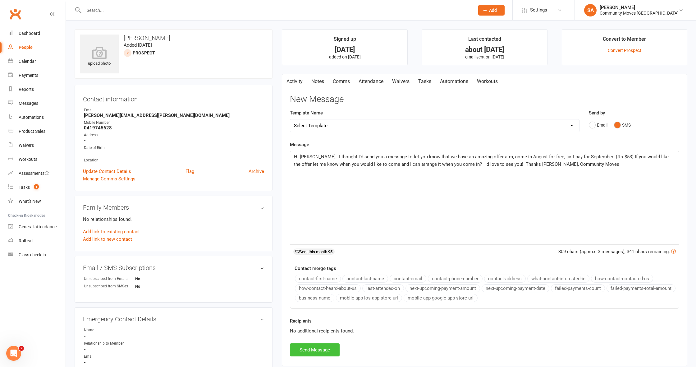
click at [324, 349] on button "Send Message" at bounding box center [315, 349] width 50 height 13
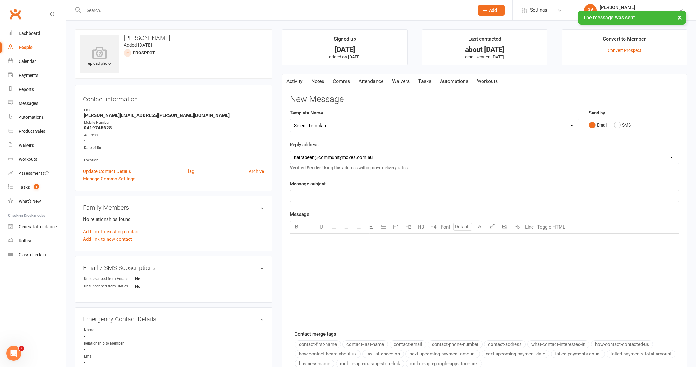
click at [28, 48] on div "People" at bounding box center [26, 47] width 14 height 5
select select "50"
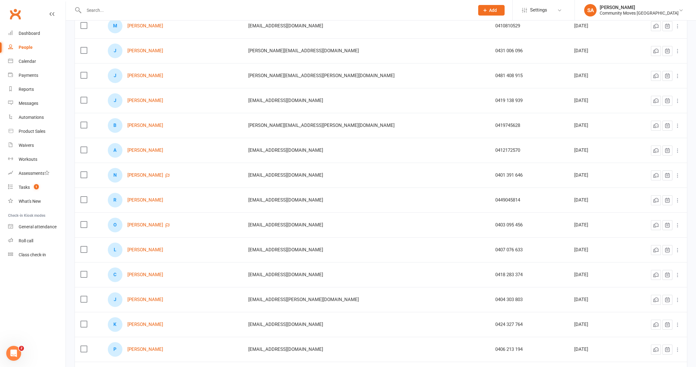
scroll to position [541, 0]
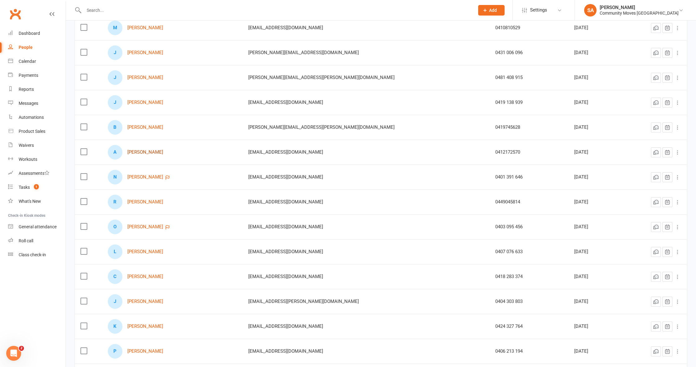
click at [142, 152] on link "[PERSON_NAME]" at bounding box center [145, 151] width 36 height 5
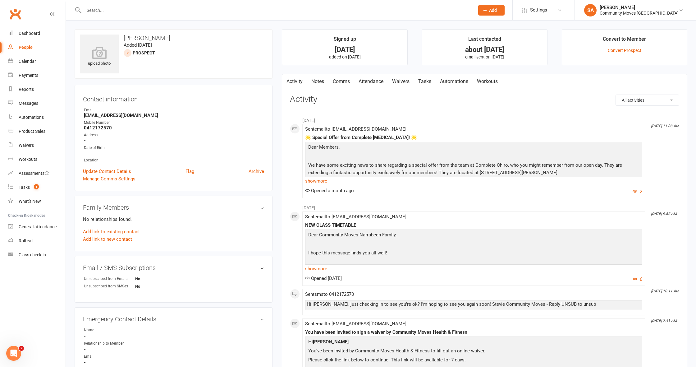
click at [343, 80] on link "Comms" at bounding box center [342, 81] width 26 height 14
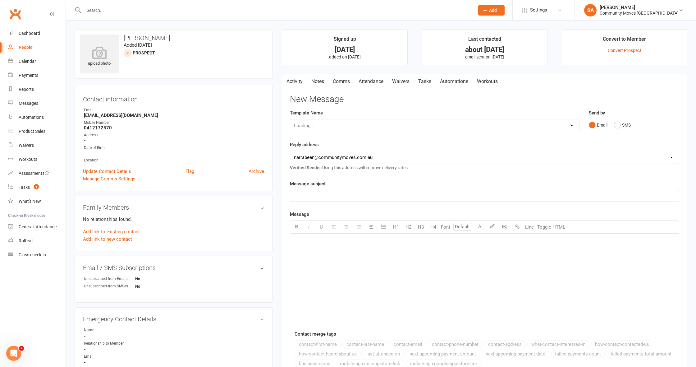
click at [614, 124] on div "Email SMS" at bounding box center [634, 125] width 90 height 12
click at [618, 124] on button "SMS" at bounding box center [622, 125] width 17 height 12
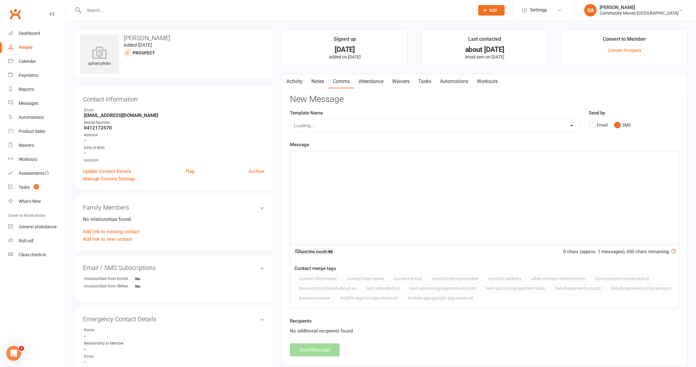
click at [360, 169] on div "﻿" at bounding box center [484, 197] width 389 height 93
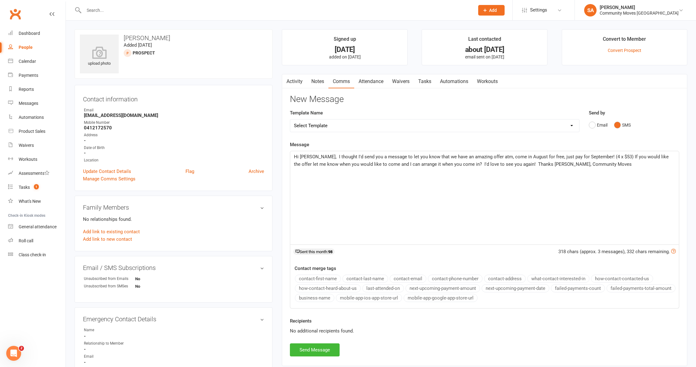
drag, startPoint x: 310, startPoint y: 154, endPoint x: 318, endPoint y: 152, distance: 7.7
click at [312, 154] on span "Hi [PERSON_NAME], I thought I'd send you a message to let you know that we have…" at bounding box center [482, 160] width 376 height 13
click at [305, 348] on button "Send Message" at bounding box center [315, 349] width 50 height 13
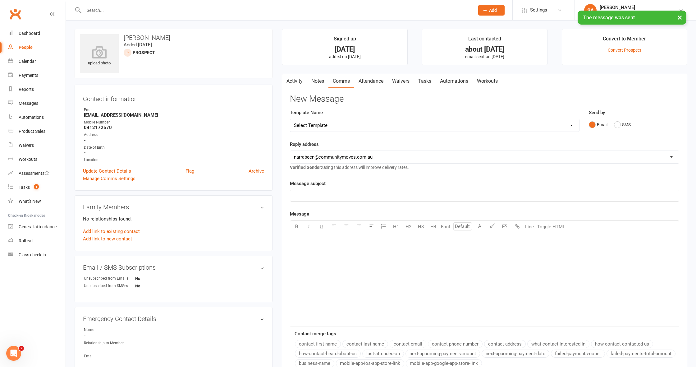
click at [30, 45] on div "People" at bounding box center [26, 47] width 14 height 5
select select "50"
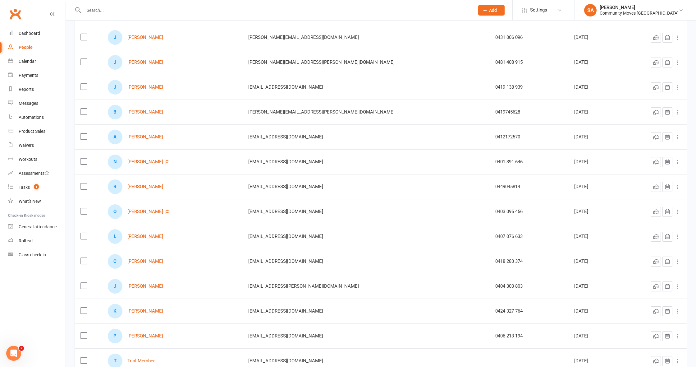
scroll to position [557, 0]
click at [150, 159] on link "[PERSON_NAME]" at bounding box center [145, 161] width 36 height 5
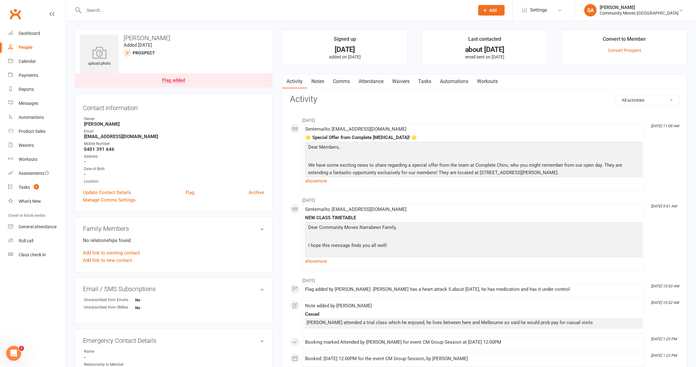
click at [344, 81] on link "Comms" at bounding box center [342, 81] width 26 height 14
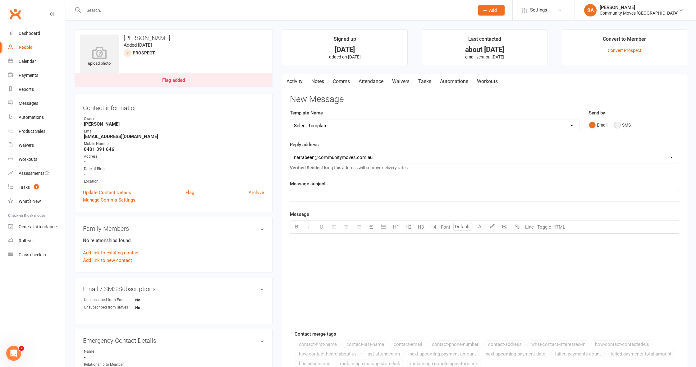
click at [620, 124] on button "SMS" at bounding box center [622, 125] width 17 height 12
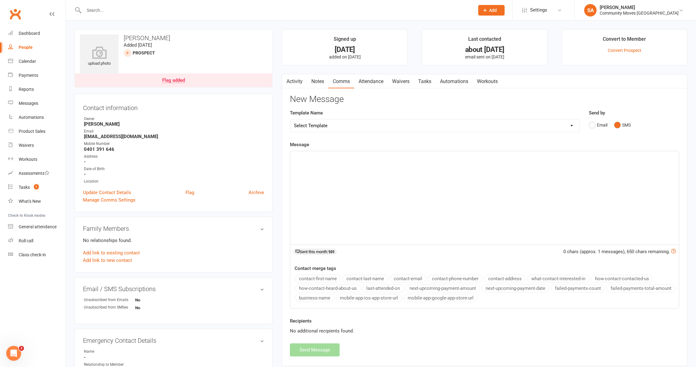
click at [319, 154] on p "﻿" at bounding box center [484, 156] width 381 height 7
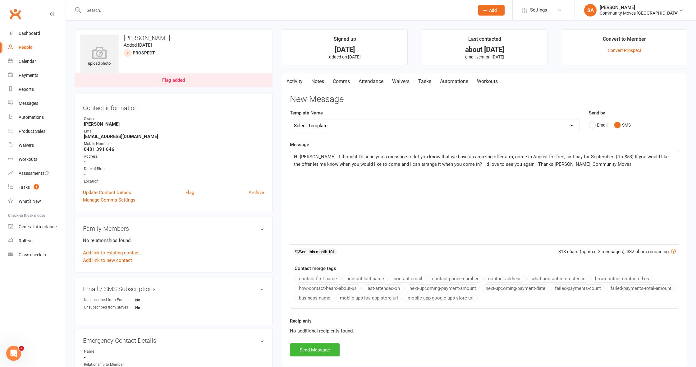
click at [311, 156] on span "Hi [PERSON_NAME], I thought I'd send you a message to let you know that we have…" at bounding box center [482, 160] width 376 height 13
click at [307, 349] on button "Send Message" at bounding box center [315, 349] width 50 height 13
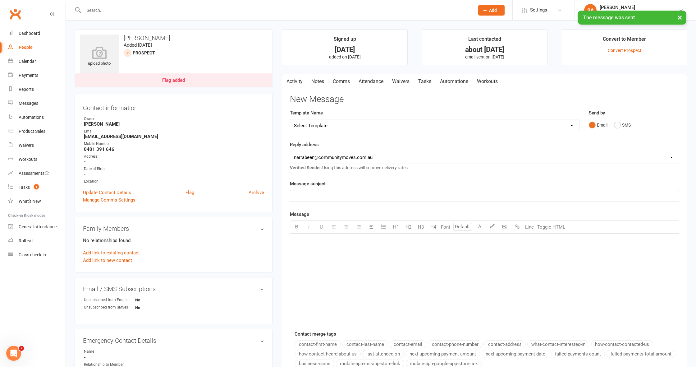
click at [28, 47] on div "People" at bounding box center [26, 47] width 14 height 5
select select "50"
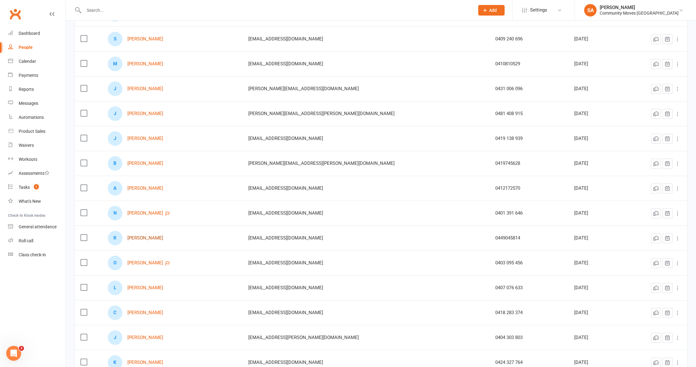
scroll to position [505, 0]
click at [157, 239] on link "[PERSON_NAME]" at bounding box center [145, 237] width 36 height 5
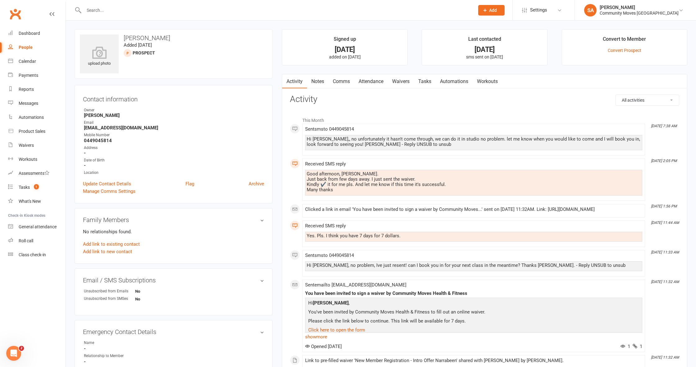
click at [349, 79] on link "Comms" at bounding box center [342, 81] width 26 height 14
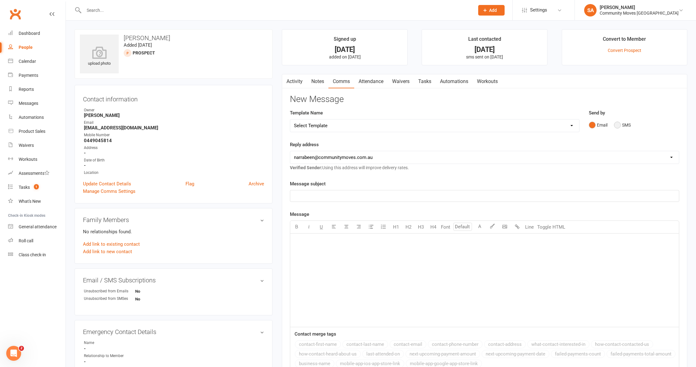
click at [618, 125] on button "SMS" at bounding box center [622, 125] width 17 height 12
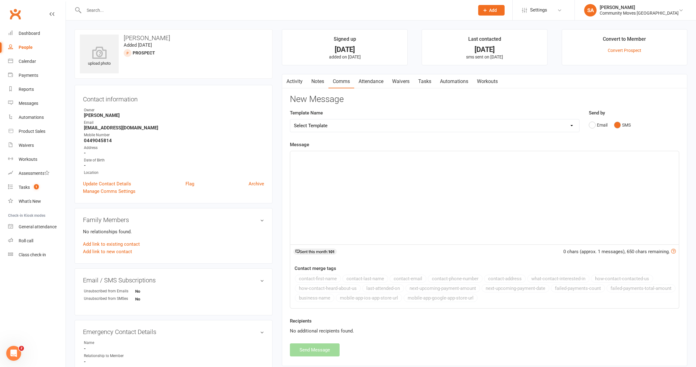
click at [392, 162] on div "﻿" at bounding box center [484, 197] width 389 height 93
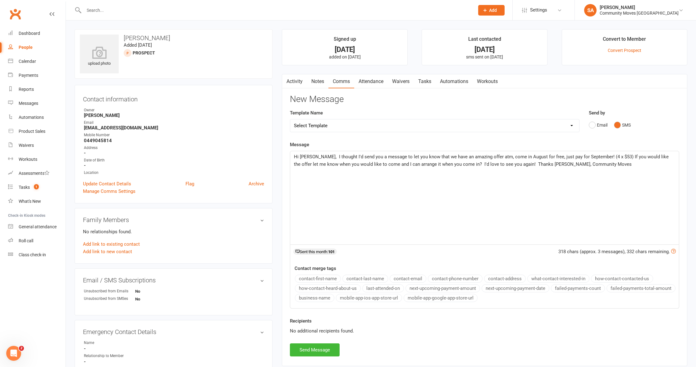
drag, startPoint x: 311, startPoint y: 157, endPoint x: 340, endPoint y: 145, distance: 31.3
click at [312, 157] on span "Hi [PERSON_NAME], I thought I'd send you a message to let you know that we have…" at bounding box center [482, 160] width 376 height 13
click at [304, 347] on button "Send Message" at bounding box center [315, 349] width 50 height 13
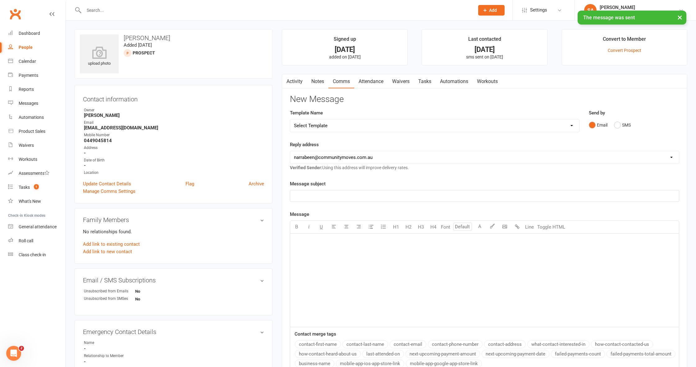
click at [29, 44] on link "People" at bounding box center [36, 47] width 57 height 14
select select "50"
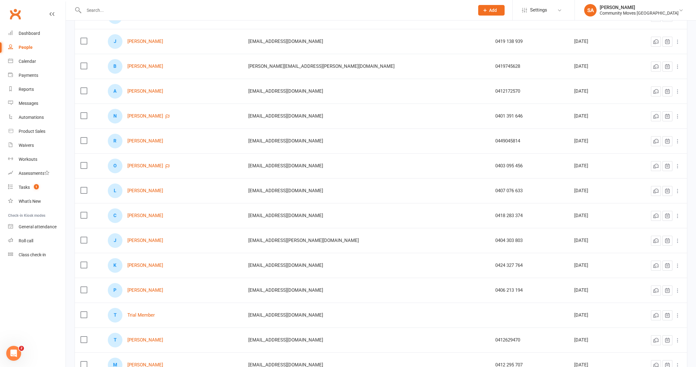
scroll to position [603, 0]
click at [146, 189] on link "[PERSON_NAME]" at bounding box center [145, 189] width 36 height 5
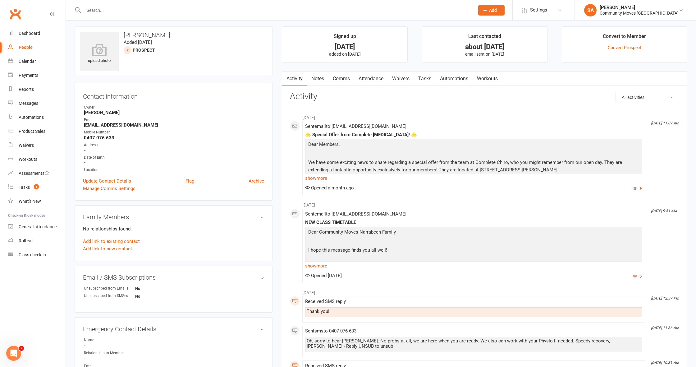
scroll to position [3, 0]
click at [342, 77] on link "Comms" at bounding box center [342, 78] width 26 height 14
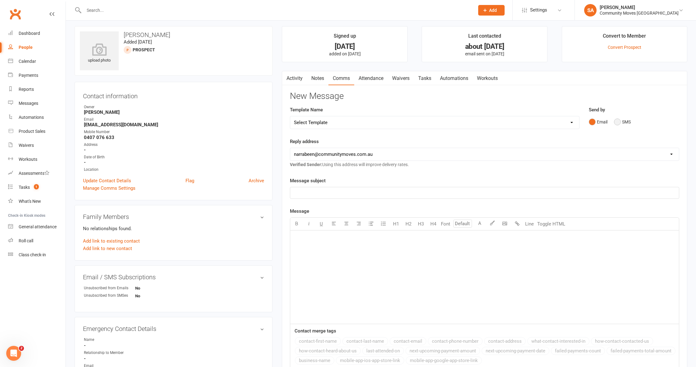
click at [618, 120] on button "SMS" at bounding box center [622, 122] width 17 height 12
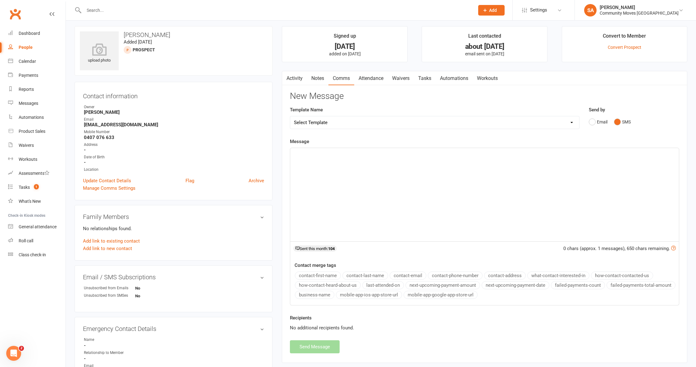
click at [324, 163] on div "﻿" at bounding box center [484, 194] width 389 height 93
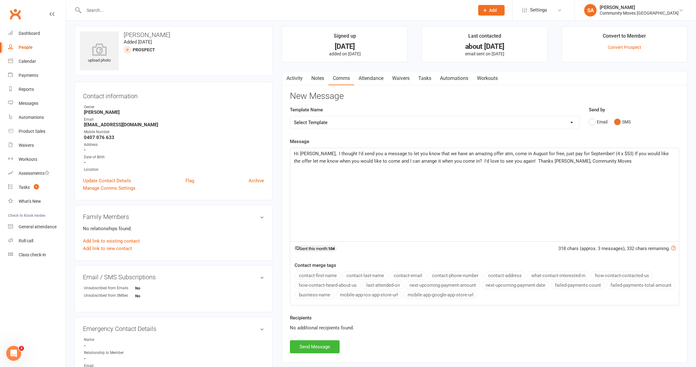
scroll to position [3, 0]
click at [312, 151] on span "Hi [PERSON_NAME], I thought I'd send you a message to let you know that we have…" at bounding box center [482, 157] width 376 height 13
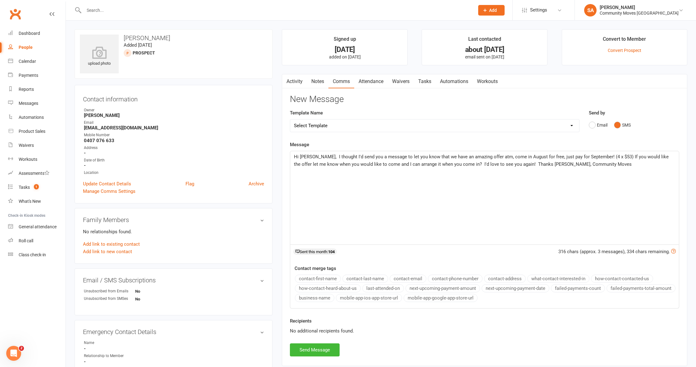
scroll to position [0, 0]
click at [310, 346] on button "Send Message" at bounding box center [315, 349] width 50 height 13
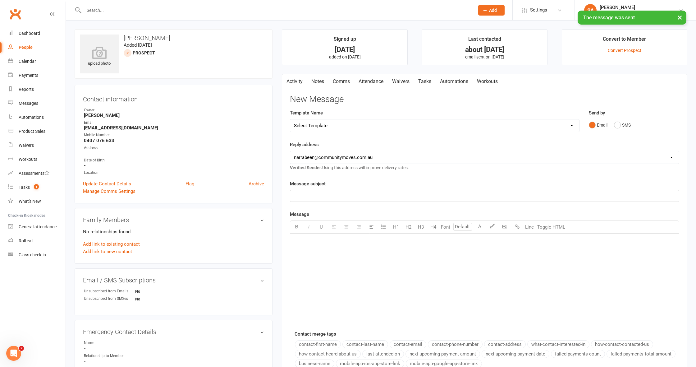
click at [25, 45] on div "People" at bounding box center [26, 47] width 14 height 5
select select "50"
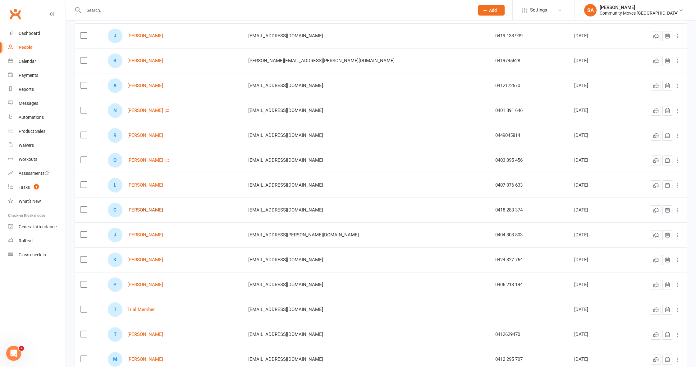
scroll to position [608, 0]
click at [149, 209] on link "[PERSON_NAME]" at bounding box center [145, 209] width 36 height 5
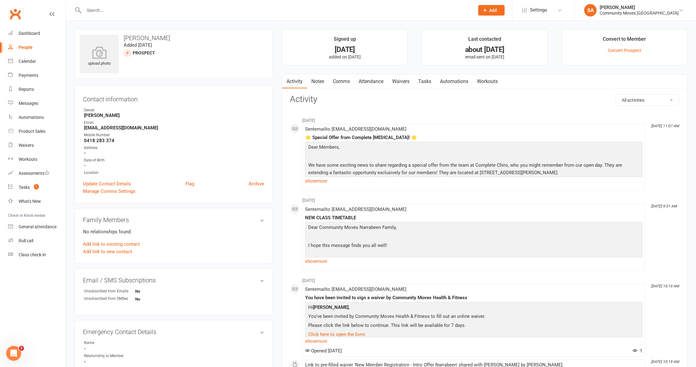
click at [343, 81] on link "Comms" at bounding box center [342, 81] width 26 height 14
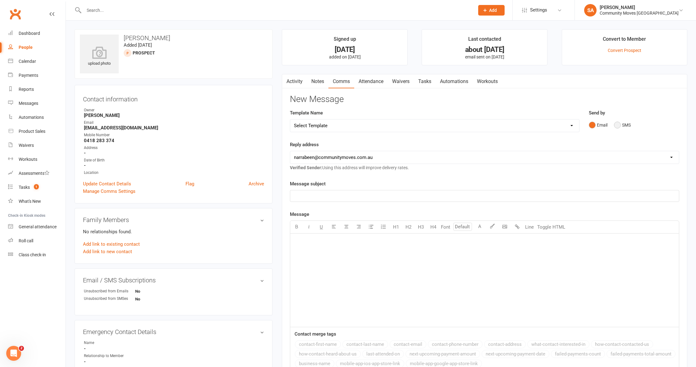
click at [616, 124] on button "SMS" at bounding box center [622, 125] width 17 height 12
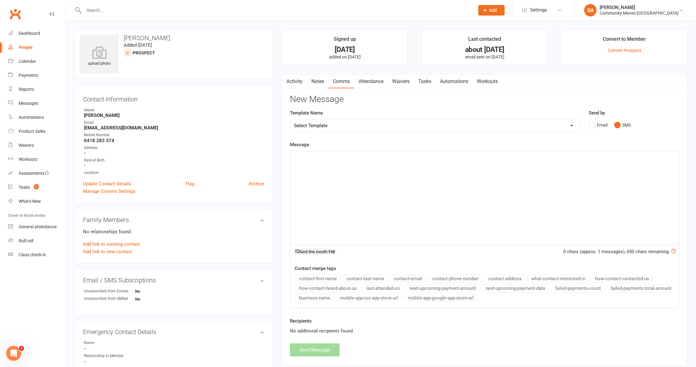
click at [344, 164] on div "﻿" at bounding box center [484, 197] width 389 height 93
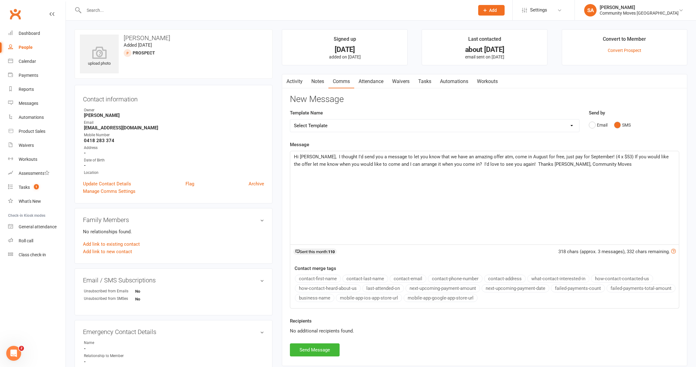
click at [311, 156] on span "Hi [PERSON_NAME], I thought I'd send you a message to let you know that we have…" at bounding box center [482, 160] width 376 height 13
click at [308, 349] on button "Send Message" at bounding box center [315, 349] width 50 height 13
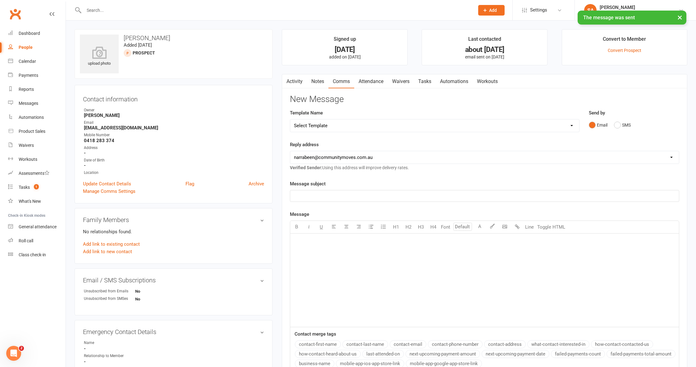
click at [30, 45] on div "People" at bounding box center [26, 47] width 14 height 5
select select "50"
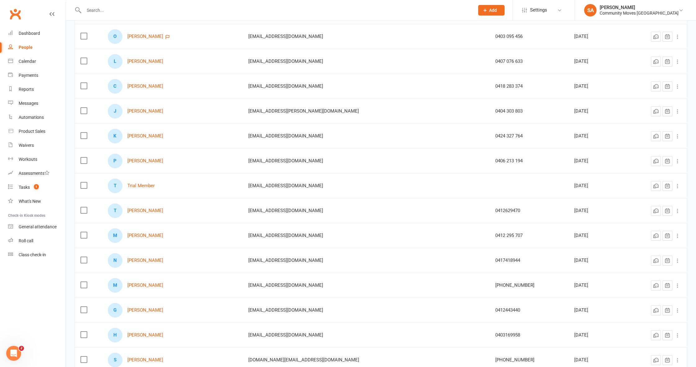
scroll to position [753, 0]
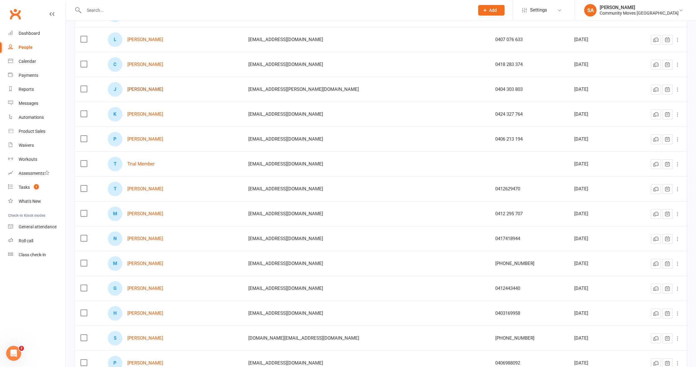
click at [148, 90] on link "[PERSON_NAME]" at bounding box center [145, 89] width 36 height 5
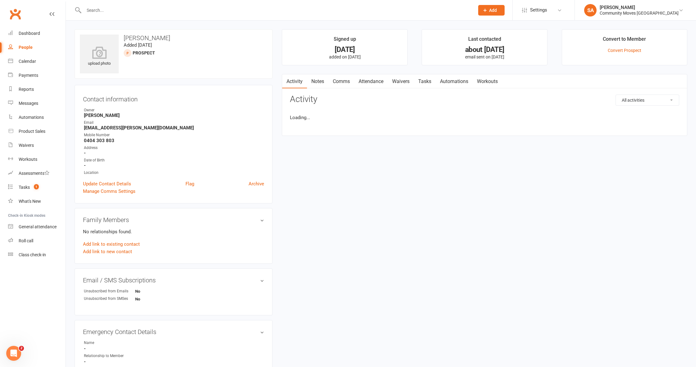
click at [344, 81] on link "Comms" at bounding box center [342, 81] width 26 height 14
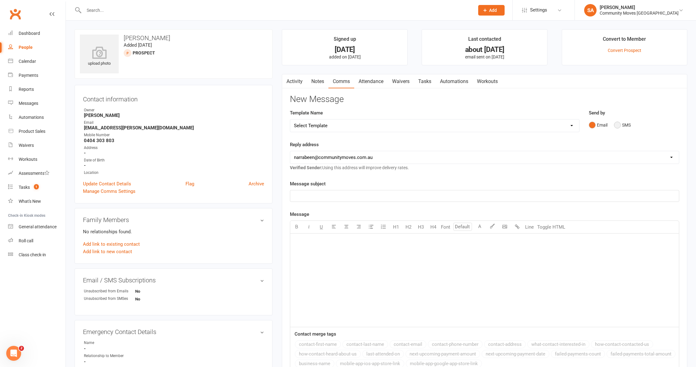
click at [620, 124] on button "SMS" at bounding box center [622, 125] width 17 height 12
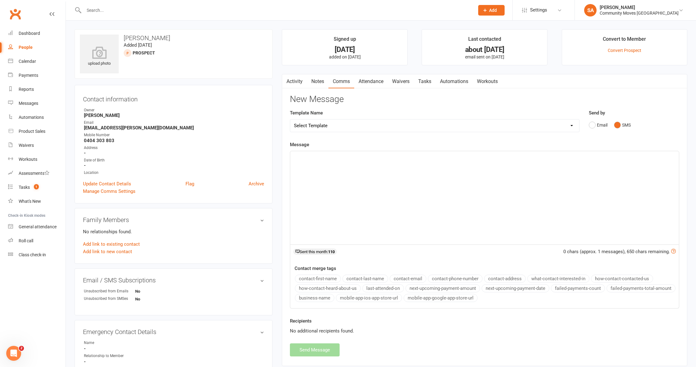
click at [370, 176] on div "﻿" at bounding box center [484, 197] width 389 height 93
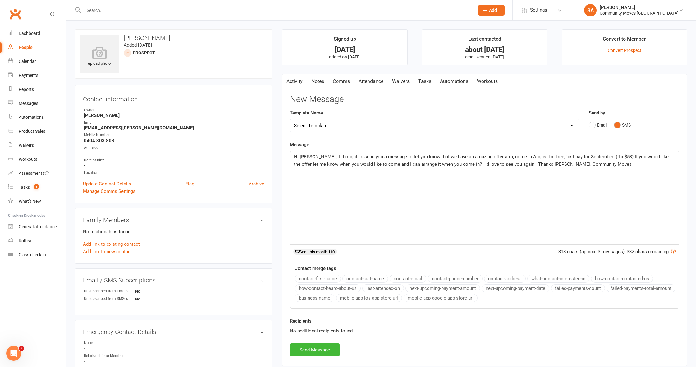
click at [311, 157] on span "Hi [PERSON_NAME], I thought I'd send you a message to let you know that we have…" at bounding box center [482, 160] width 376 height 13
click at [309, 348] on button "Send Message" at bounding box center [315, 349] width 50 height 13
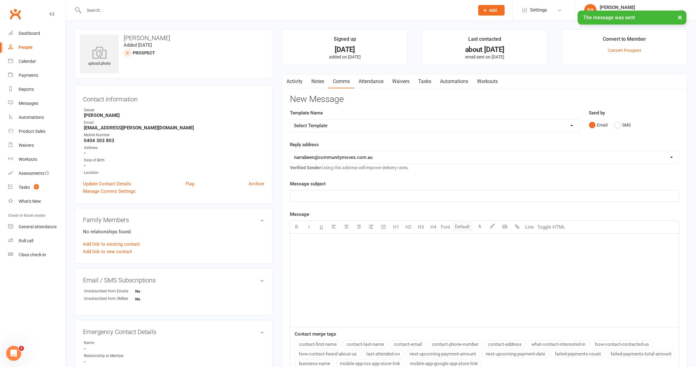
click at [25, 47] on div "People" at bounding box center [26, 47] width 14 height 5
select select "50"
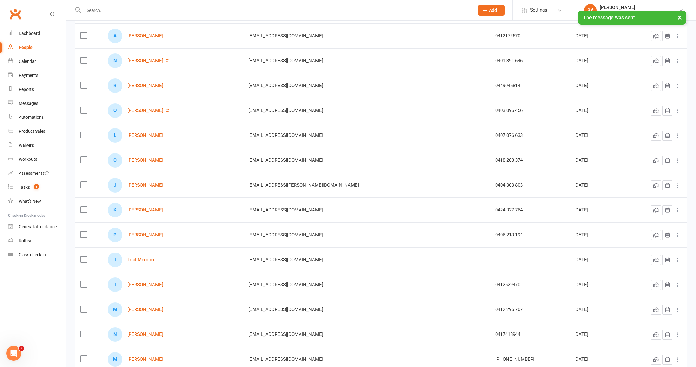
scroll to position [665, 0]
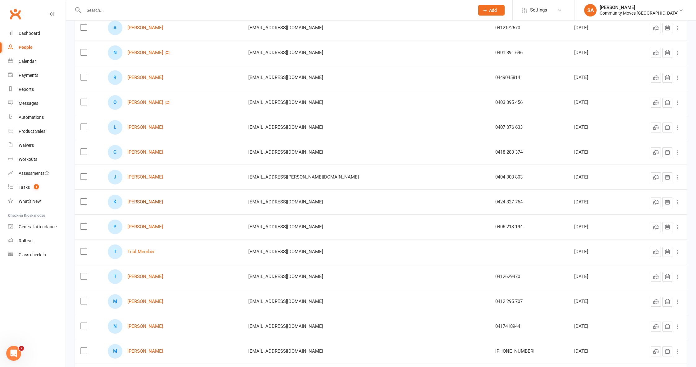
click at [142, 200] on link "[PERSON_NAME]" at bounding box center [145, 201] width 36 height 5
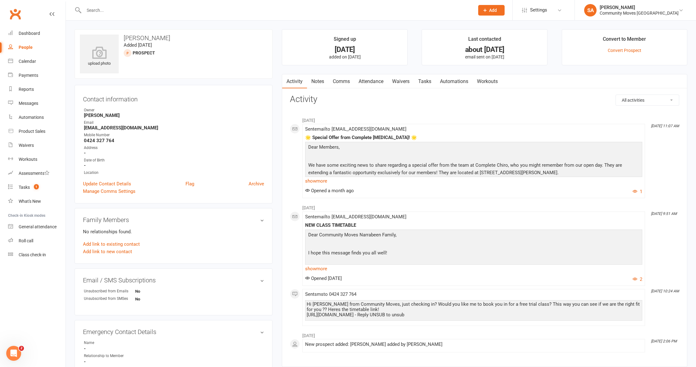
click at [345, 80] on link "Comms" at bounding box center [342, 81] width 26 height 14
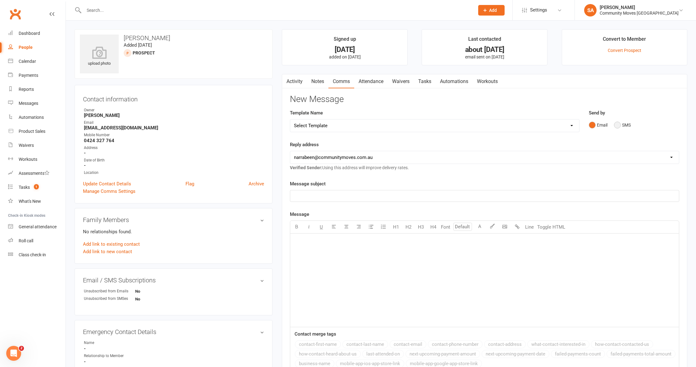
click at [617, 124] on button "SMS" at bounding box center [622, 125] width 17 height 12
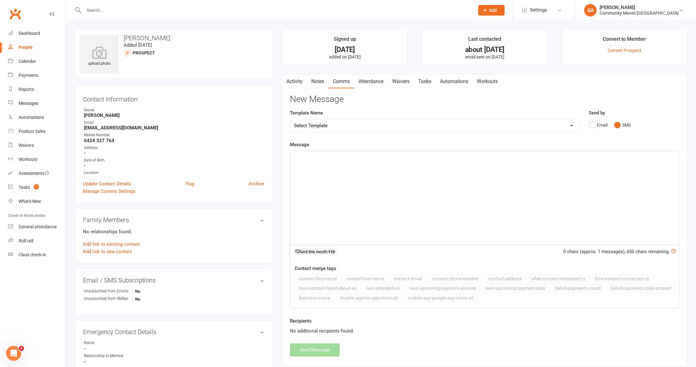
click at [365, 159] on p "﻿" at bounding box center [484, 156] width 381 height 7
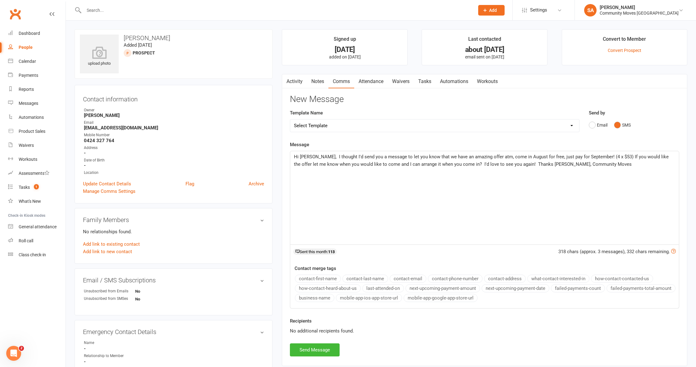
drag, startPoint x: 311, startPoint y: 156, endPoint x: 363, endPoint y: 143, distance: 53.4
click at [312, 156] on span "Hi [PERSON_NAME], I thought I'd send you a message to let you know that we have…" at bounding box center [482, 160] width 376 height 13
click at [309, 347] on button "Send Message" at bounding box center [315, 349] width 50 height 13
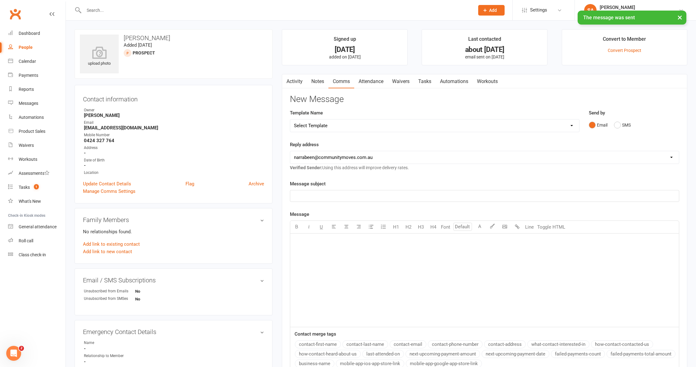
scroll to position [0, 3]
click at [26, 46] on div "People" at bounding box center [26, 47] width 14 height 5
select select "50"
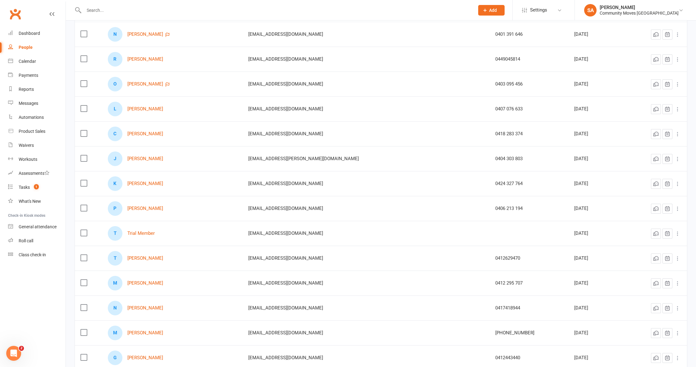
scroll to position [685, 0]
click at [152, 207] on link "[PERSON_NAME]" at bounding box center [145, 207] width 36 height 5
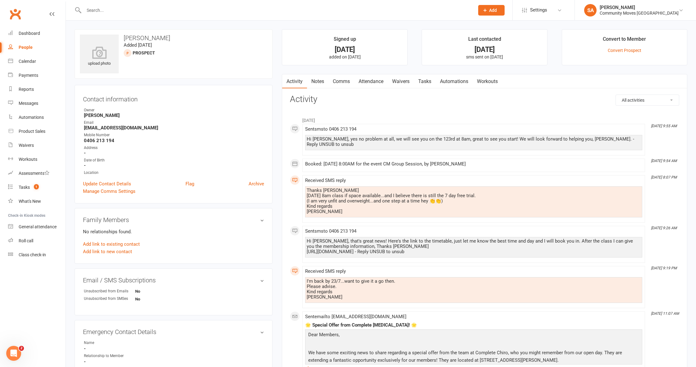
click at [344, 80] on link "Comms" at bounding box center [342, 81] width 26 height 14
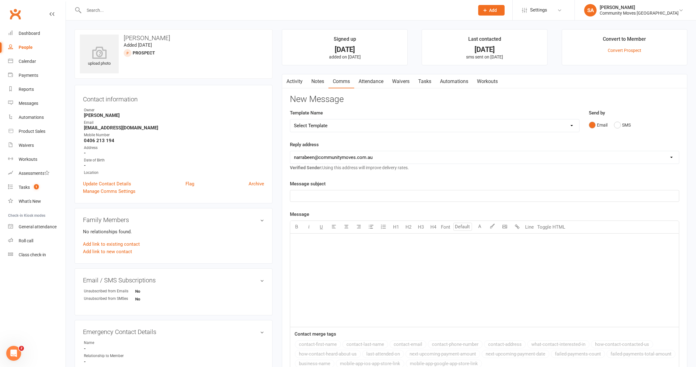
drag, startPoint x: 617, startPoint y: 125, endPoint x: 613, endPoint y: 126, distance: 4.1
click at [617, 125] on button "SMS" at bounding box center [622, 125] width 17 height 12
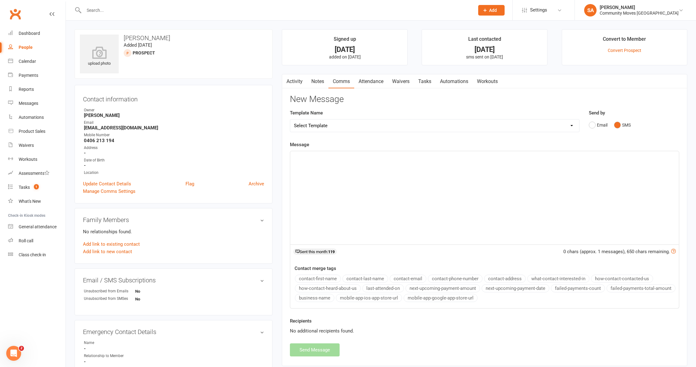
click at [318, 158] on p "﻿" at bounding box center [484, 156] width 381 height 7
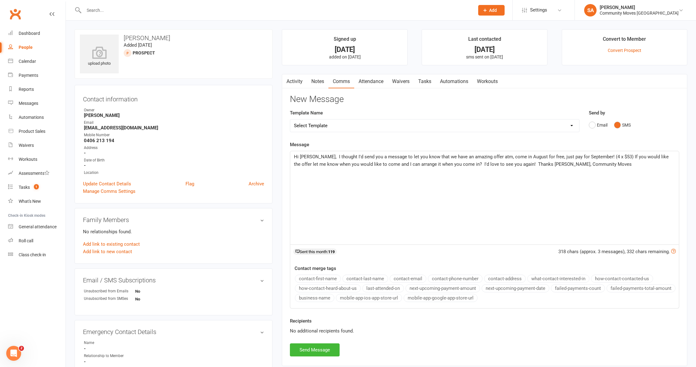
drag, startPoint x: 311, startPoint y: 156, endPoint x: 328, endPoint y: 152, distance: 16.7
click at [311, 156] on span "Hi [PERSON_NAME], I thought I'd send you a message to let you know that we have…" at bounding box center [482, 160] width 376 height 13
click at [506, 164] on span "Hi [PERSON_NAME], I thought I'd send you a message to let you know that we have…" at bounding box center [482, 160] width 376 height 13
click at [300, 345] on button "Send Message" at bounding box center [315, 349] width 50 height 13
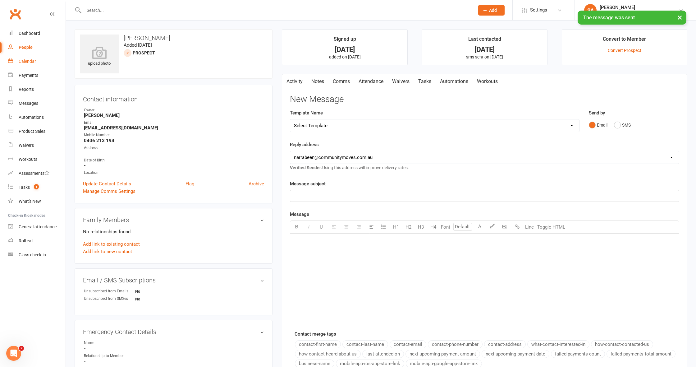
scroll to position [0, 1]
click at [30, 62] on div "Calendar" at bounding box center [27, 61] width 17 height 5
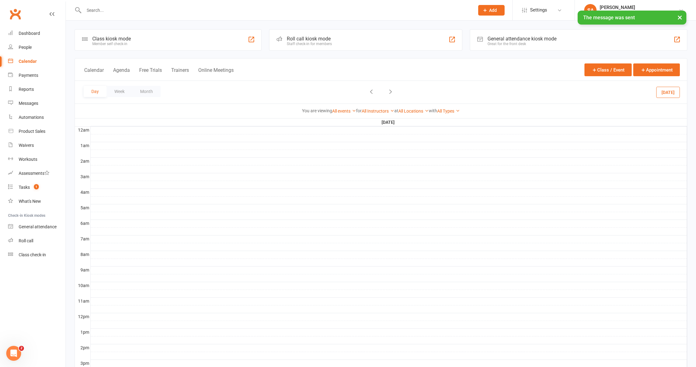
click at [0, 0] on div "Loading" at bounding box center [0, 0] width 0 height 0
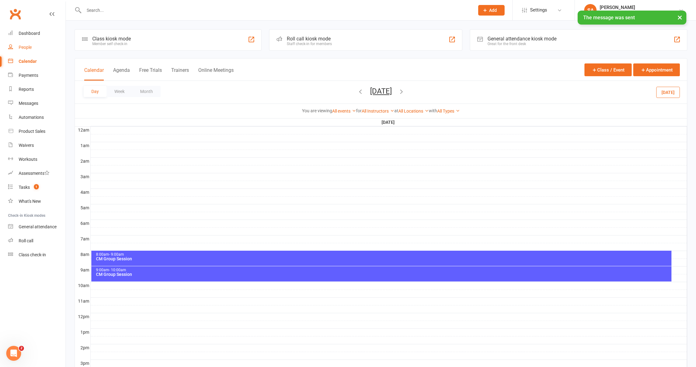
click at [28, 46] on div "People" at bounding box center [25, 47] width 13 height 5
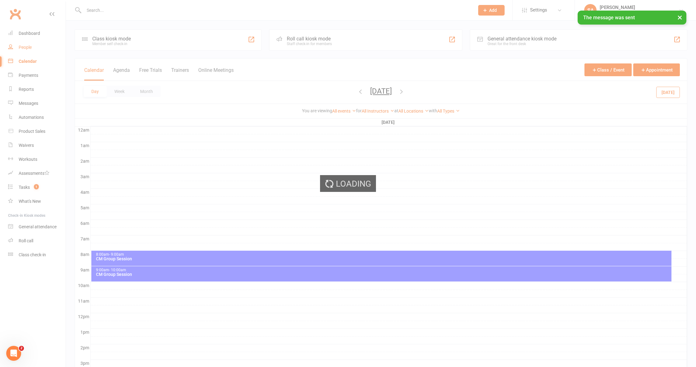
select select "50"
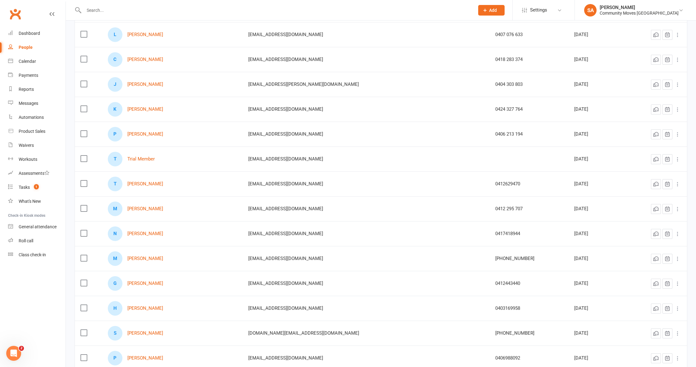
scroll to position [760, 0]
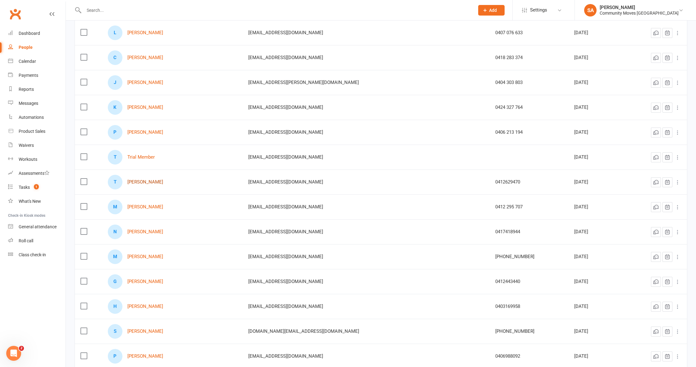
click at [154, 181] on link "[PERSON_NAME]" at bounding box center [145, 181] width 36 height 5
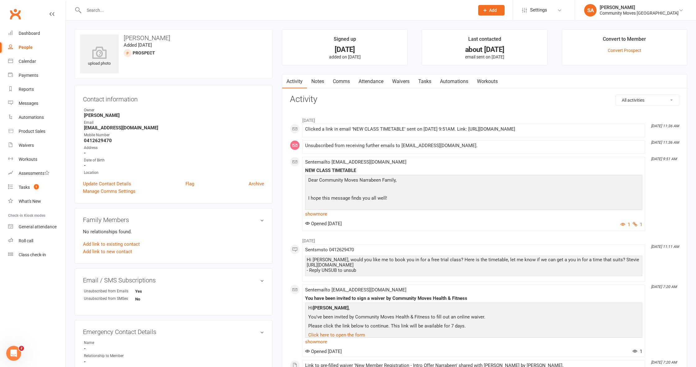
click at [348, 80] on link "Comms" at bounding box center [342, 81] width 26 height 14
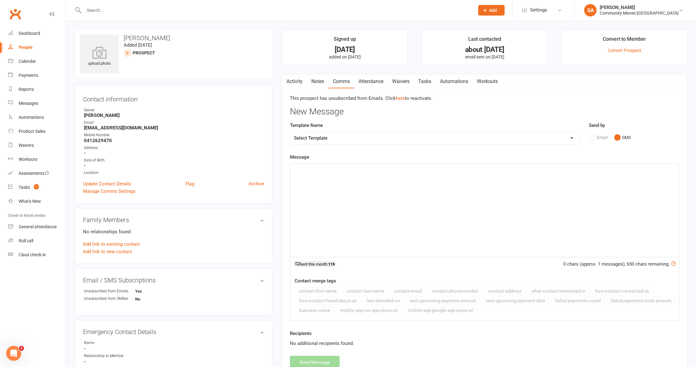
click at [361, 181] on div "﻿" at bounding box center [484, 209] width 389 height 93
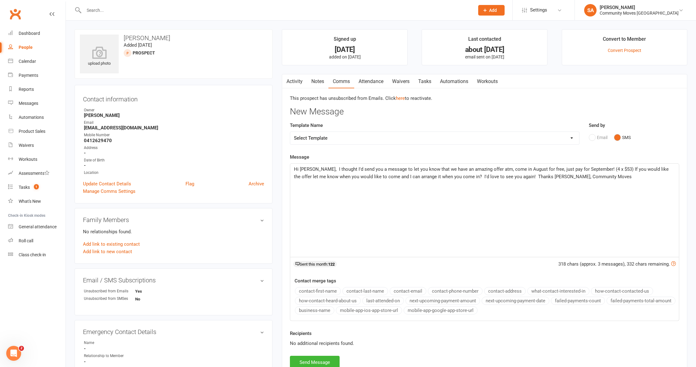
click at [311, 168] on span "Hi [PERSON_NAME], I thought I'd send you a message to let you know that we have…" at bounding box center [482, 172] width 376 height 13
click at [506, 177] on span "Hi [PERSON_NAME], I thought I'd send you a message to let you know that we have…" at bounding box center [482, 172] width 376 height 13
click at [303, 363] on button "Send Message" at bounding box center [315, 362] width 50 height 13
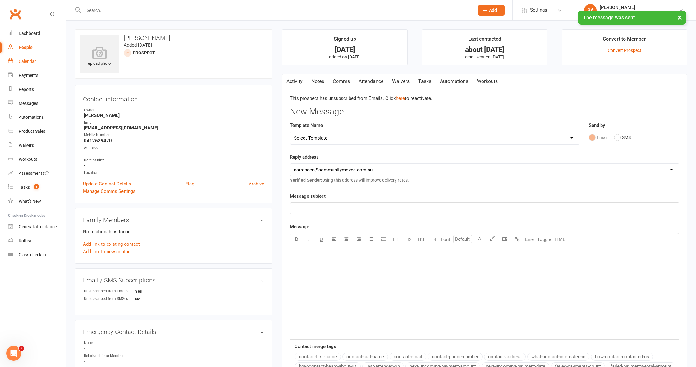
scroll to position [0, 2]
click at [29, 46] on div "People" at bounding box center [26, 47] width 14 height 5
select select "50"
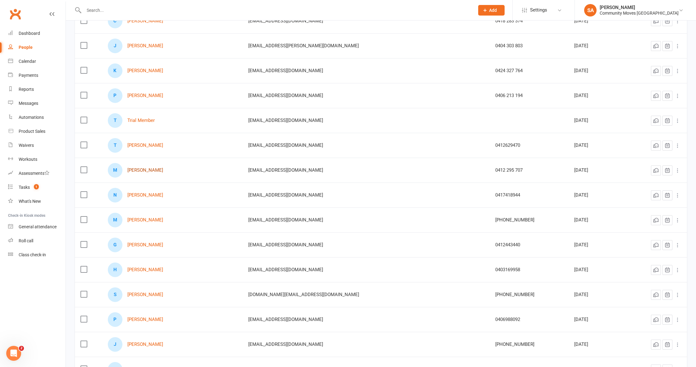
scroll to position [797, 0]
click at [155, 169] on link "[PERSON_NAME]" at bounding box center [145, 169] width 36 height 5
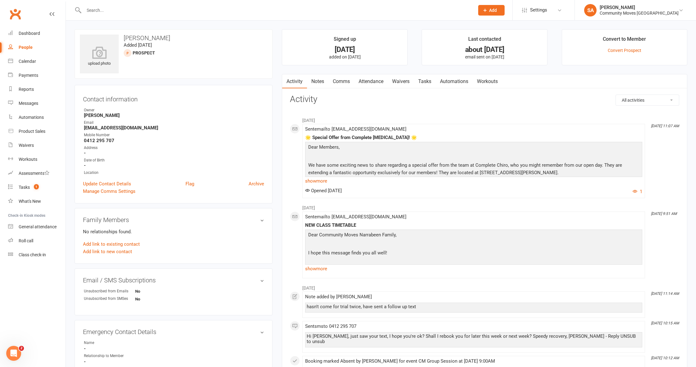
click at [345, 80] on link "Comms" at bounding box center [342, 81] width 26 height 14
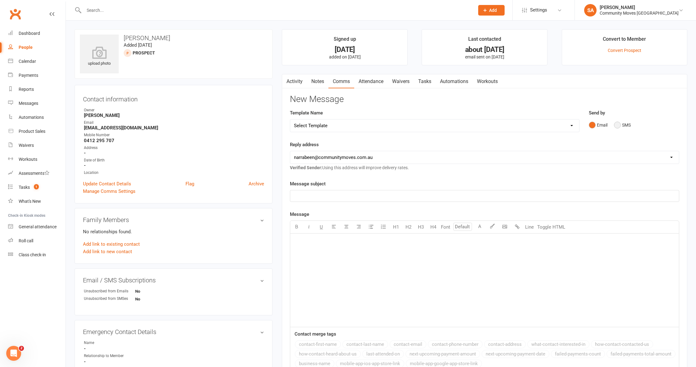
click at [615, 124] on button "SMS" at bounding box center [622, 125] width 17 height 12
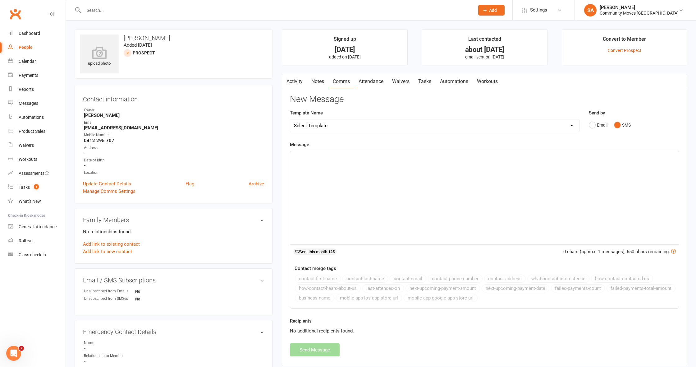
click at [440, 183] on div "﻿" at bounding box center [484, 197] width 389 height 93
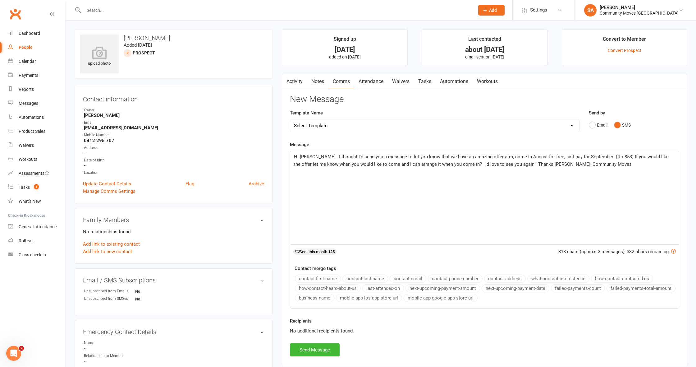
click at [315, 155] on span "Hi [PERSON_NAME], I thought I'd send you a message to let you know that we have…" at bounding box center [482, 160] width 376 height 13
drag, startPoint x: 310, startPoint y: 156, endPoint x: 344, endPoint y: 145, distance: 35.8
click at [321, 153] on p "Hi [PERSON_NAME], I thought I'd send you a message to let you know that we have…" at bounding box center [484, 160] width 381 height 15
click at [314, 351] on button "Send Message" at bounding box center [315, 349] width 50 height 13
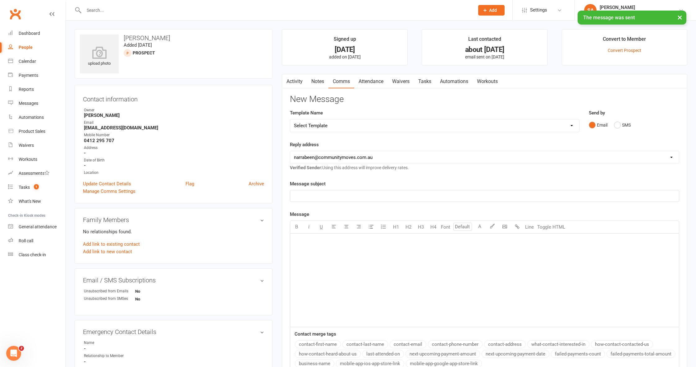
click at [23, 47] on div "People" at bounding box center [26, 47] width 14 height 5
select select "50"
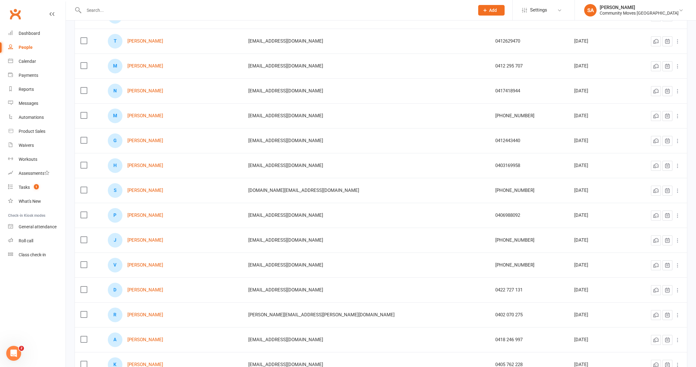
scroll to position [901, 0]
click at [152, 90] on link "[PERSON_NAME]" at bounding box center [145, 90] width 36 height 5
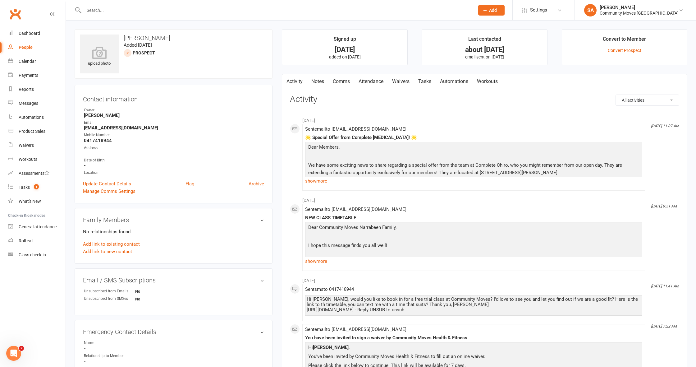
click at [342, 80] on link "Comms" at bounding box center [342, 81] width 26 height 14
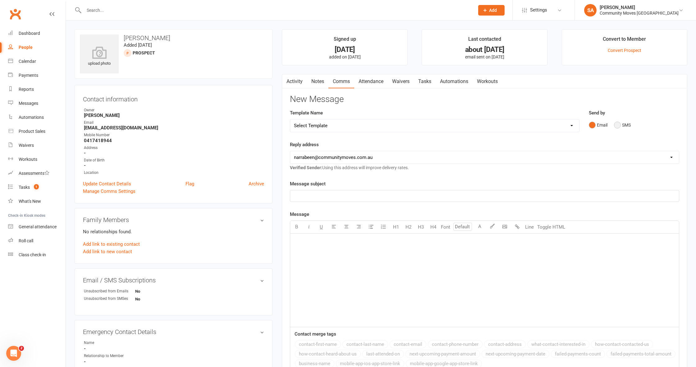
click at [618, 125] on button "SMS" at bounding box center [622, 125] width 17 height 12
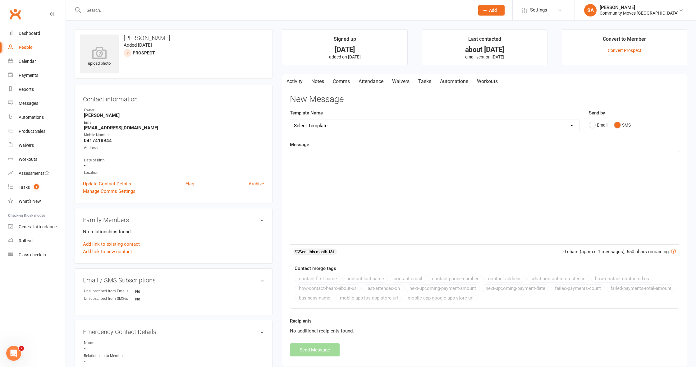
click at [320, 176] on div "﻿" at bounding box center [484, 197] width 389 height 93
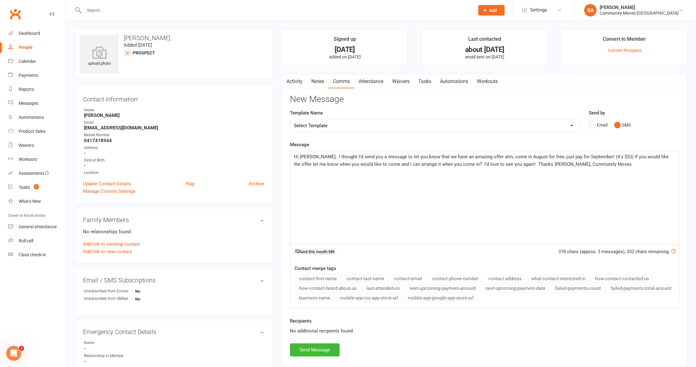
click at [311, 156] on span "Hi [PERSON_NAME], I thought I'd send you a message to let you know that we have…" at bounding box center [482, 160] width 376 height 13
click at [506, 164] on span "Hi [PERSON_NAME], I thought I'd send you a message to let you know that we have…" at bounding box center [482, 160] width 376 height 13
click at [329, 348] on button "Send Message" at bounding box center [315, 349] width 50 height 13
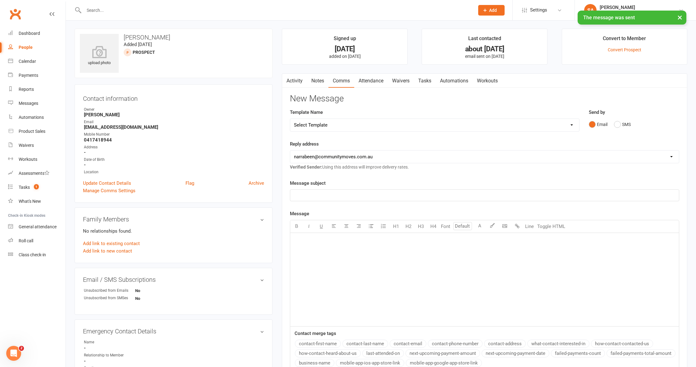
click at [24, 47] on div "People" at bounding box center [26, 47] width 14 height 5
select select "50"
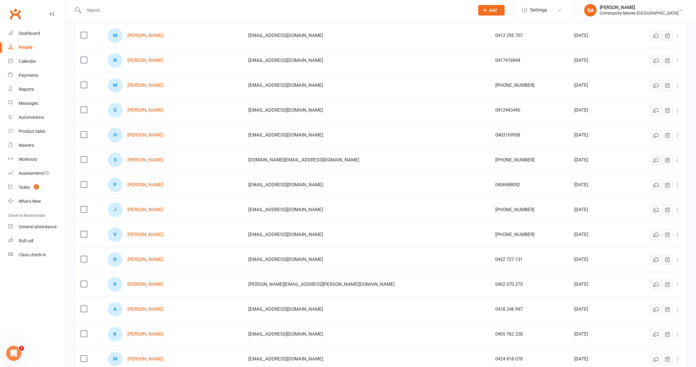
scroll to position [931, 0]
click at [149, 85] on link "[PERSON_NAME]" at bounding box center [145, 85] width 36 height 5
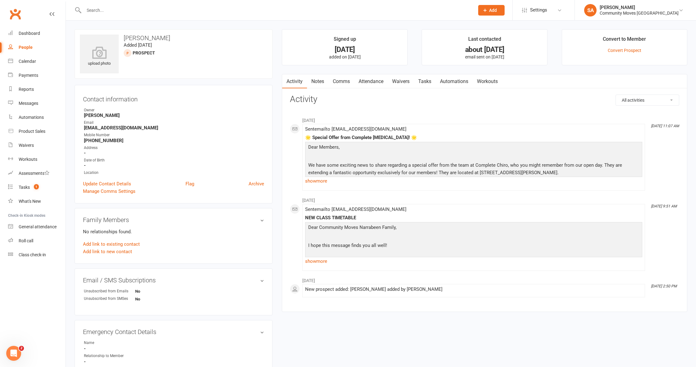
click at [343, 80] on link "Comms" at bounding box center [342, 81] width 26 height 14
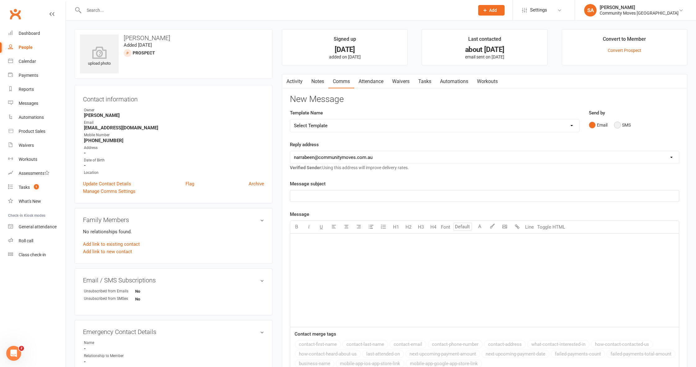
click at [619, 127] on button "SMS" at bounding box center [622, 125] width 17 height 12
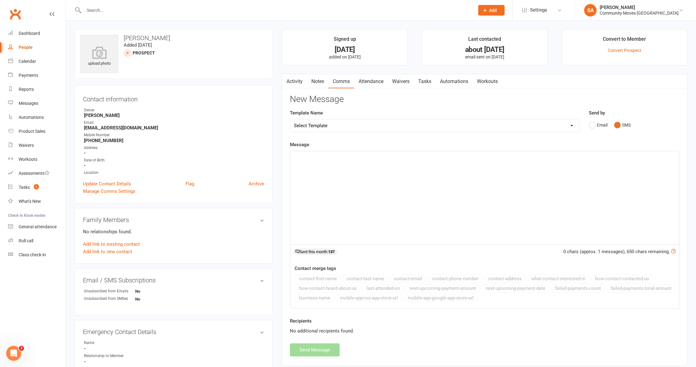
click at [316, 166] on div "﻿" at bounding box center [484, 197] width 389 height 93
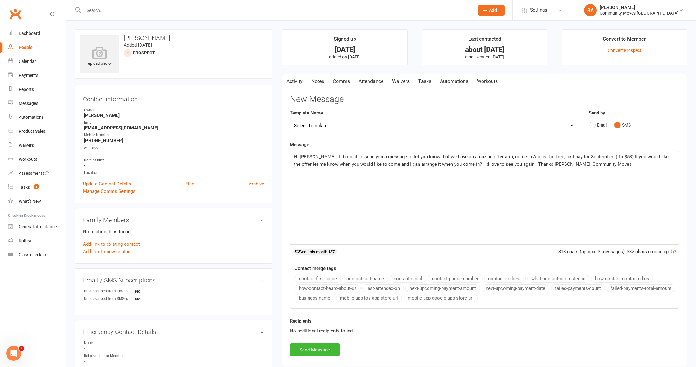
click at [311, 157] on span "Hi [PERSON_NAME], I thought I'd send you a message to let you know that we have…" at bounding box center [482, 160] width 376 height 13
click at [331, 347] on button "Send Message" at bounding box center [315, 349] width 50 height 13
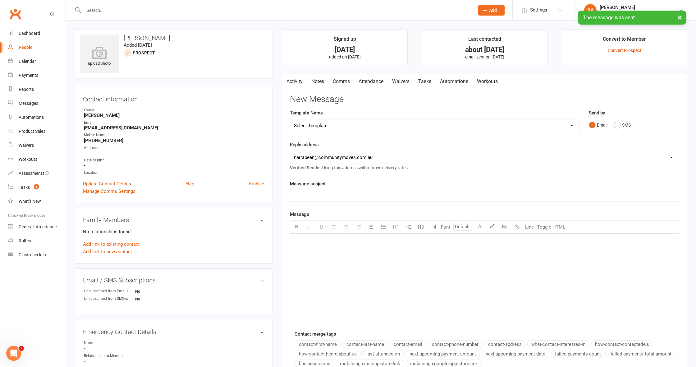
click at [24, 46] on div "People" at bounding box center [26, 47] width 14 height 5
select select "50"
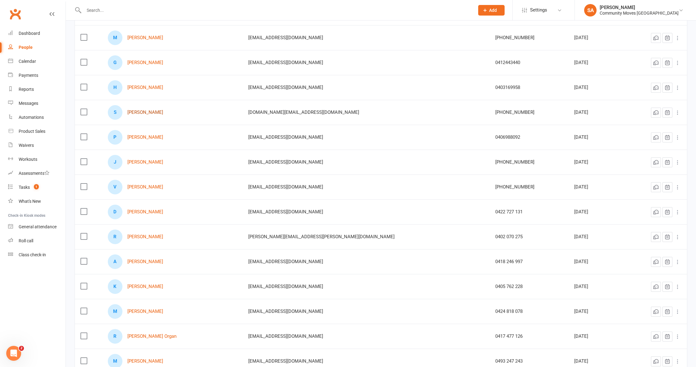
scroll to position [981, 0]
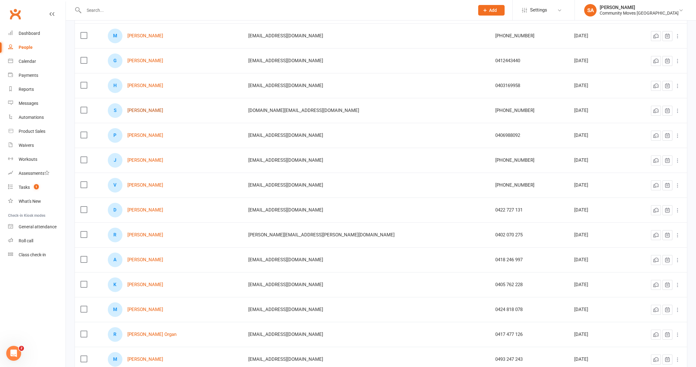
click at [158, 111] on link "[PERSON_NAME]" at bounding box center [145, 110] width 36 height 5
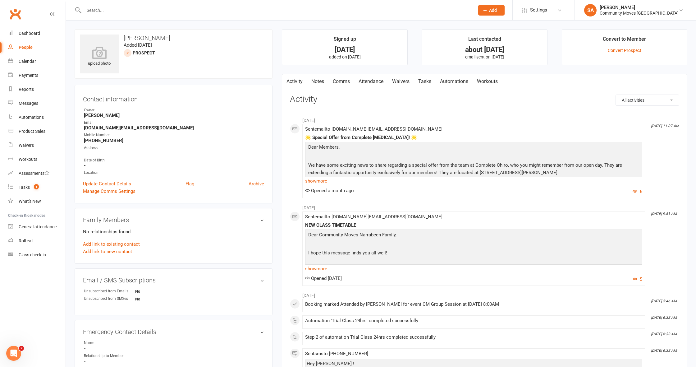
click at [342, 81] on link "Comms" at bounding box center [342, 81] width 26 height 14
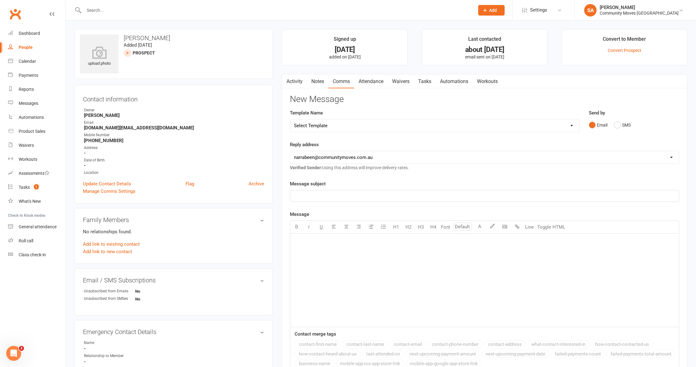
click at [19, 45] on div "People" at bounding box center [26, 47] width 14 height 5
select select "50"
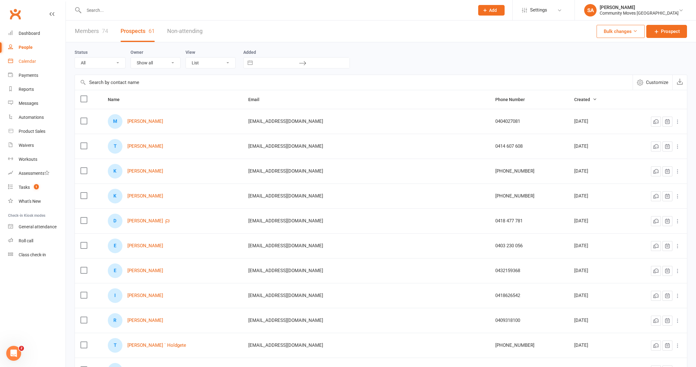
click at [28, 62] on div "Calendar" at bounding box center [27, 61] width 17 height 5
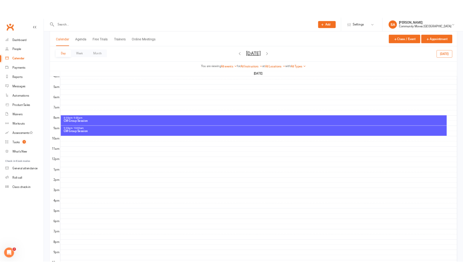
scroll to position [105, 0]
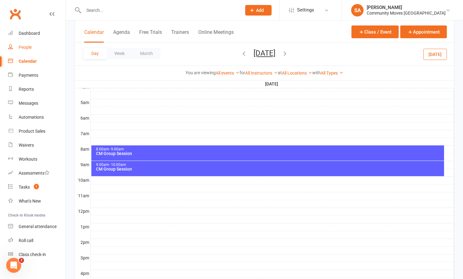
click at [27, 45] on div "People" at bounding box center [25, 47] width 13 height 5
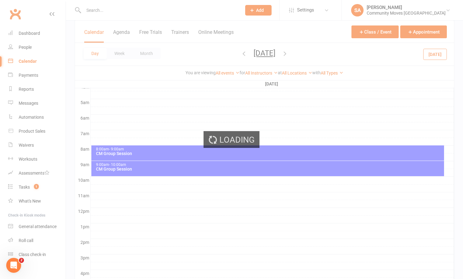
select select "50"
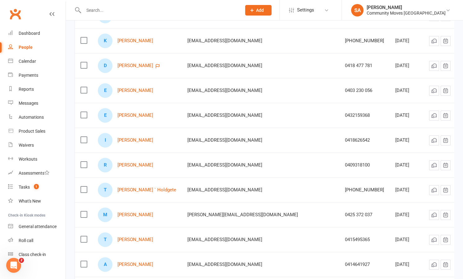
scroll to position [155, 0]
click at [27, 60] on div "Calendar" at bounding box center [27, 61] width 17 height 5
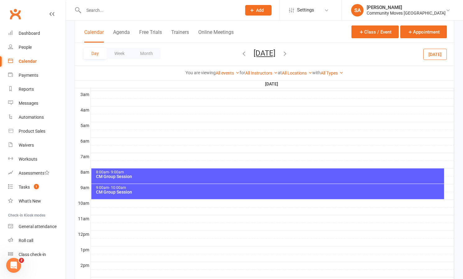
scroll to position [82, 0]
click at [150, 52] on button "Month" at bounding box center [146, 53] width 28 height 11
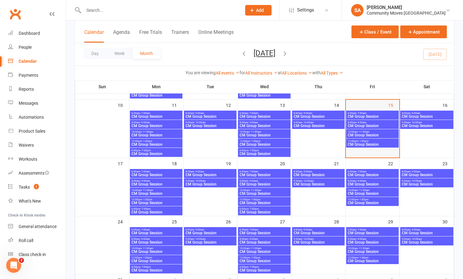
scroll to position [150, 0]
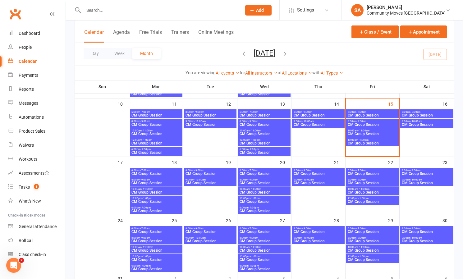
click at [356, 132] on span "CM Group Session" at bounding box center [372, 134] width 50 height 4
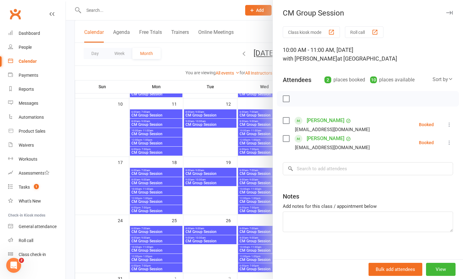
click at [449, 123] on icon at bounding box center [449, 125] width 6 height 6
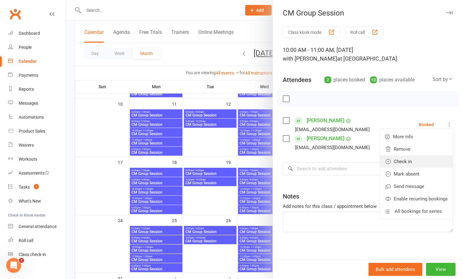
click at [405, 162] on link "Check in" at bounding box center [416, 161] width 73 height 12
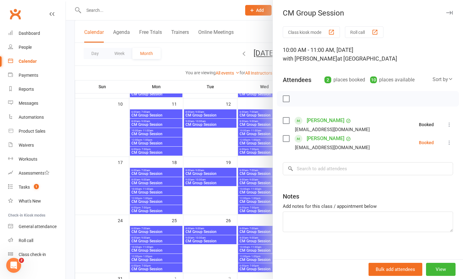
click at [225, 143] on div at bounding box center [264, 139] width 397 height 279
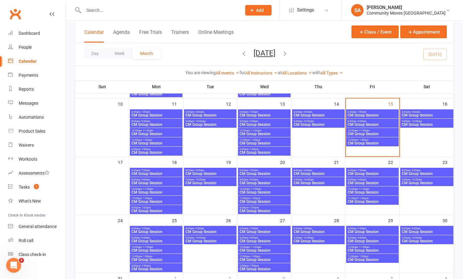
click at [370, 140] on span "12:00pm - 1:00pm" at bounding box center [372, 140] width 50 height 3
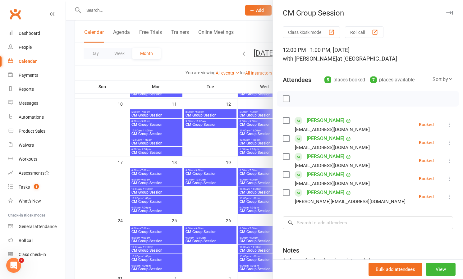
click at [169, 52] on div at bounding box center [264, 139] width 397 height 279
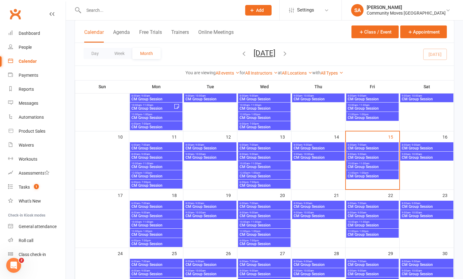
scroll to position [115, 0]
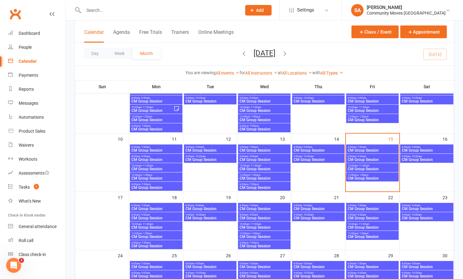
click at [169, 47] on div "Day Week Month [DATE] [DATE] Sun Mon Tue Wed Thu Fri Sat 27 28 29 30 31 01 02 0…" at bounding box center [264, 54] width 379 height 23
drag, startPoint x: 169, startPoint y: 47, endPoint x: 170, endPoint y: 76, distance: 28.3
click at [170, 76] on div "Calendar Agenda Free Trials Trainers Online Meetings Class / Event Appointment …" at bounding box center [265, 50] width 380 height 60
click at [170, 76] on div "You are viewing All events All events Empty events Full events Non-empty events…" at bounding box center [264, 72] width 372 height 7
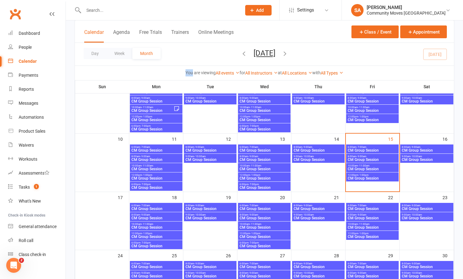
click at [170, 76] on div "You are viewing All events All events Empty events Full events Non-empty events…" at bounding box center [264, 72] width 372 height 7
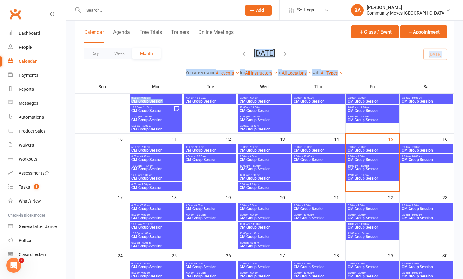
drag, startPoint x: 179, startPoint y: 62, endPoint x: 182, endPoint y: 101, distance: 39.3
click at [182, 101] on div "Class kiosk mode Member self check-in Roll call kiosk mode Staff check-in for m…" at bounding box center [265, 140] width 380 height 453
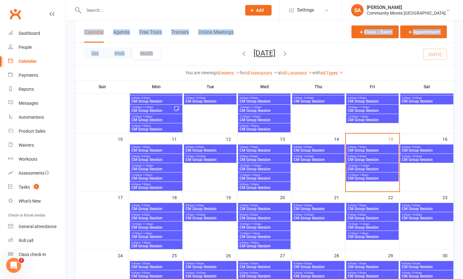
click at [186, 26] on div "Calendar Agenda Free Trials Trainers Online Meetings Class / Event Appointment …" at bounding box center [265, 50] width 380 height 60
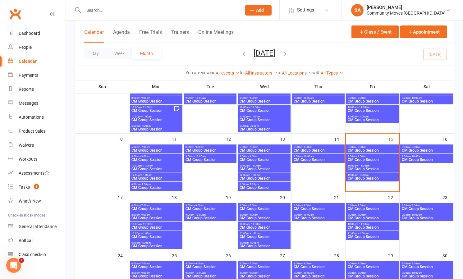
drag, startPoint x: 186, startPoint y: 26, endPoint x: 187, endPoint y: -19, distance: 45.4
click at [187, 0] on html "Prospect Member Non-attending contact Class / event Appointment Task Membership…" at bounding box center [231, 134] width 463 height 499
